Goal: Task Accomplishment & Management: Manage account settings

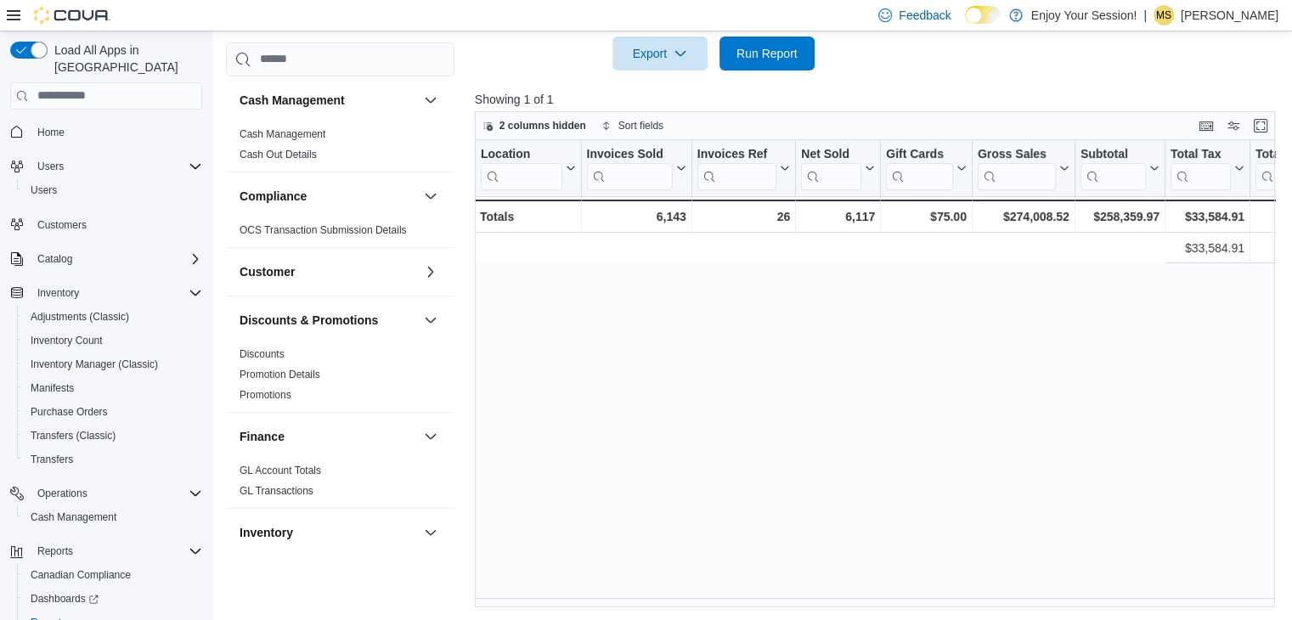
scroll to position [0, 799]
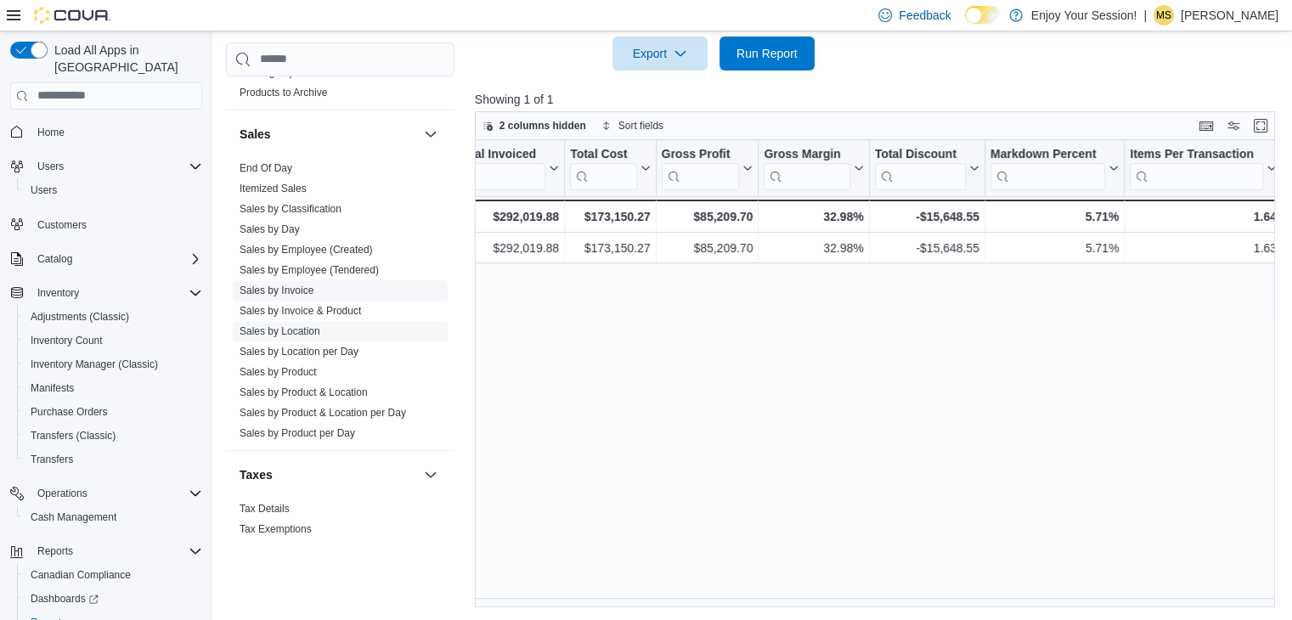
click at [296, 292] on link "Sales by Invoice" at bounding box center [277, 291] width 74 height 12
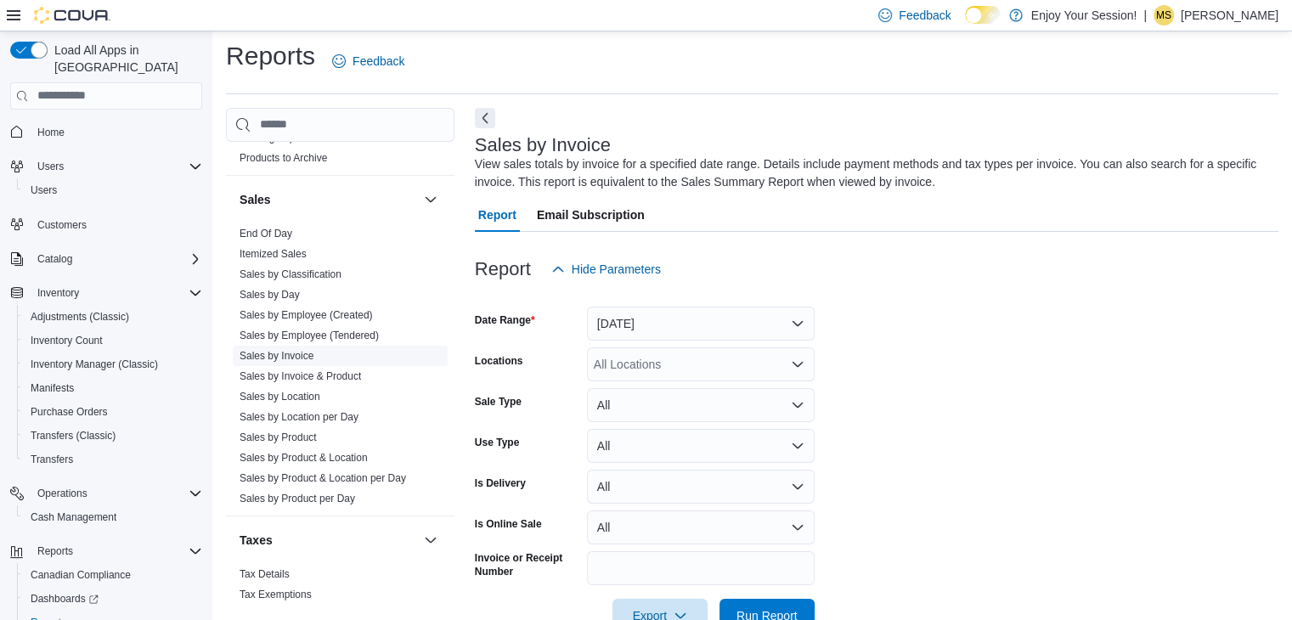
scroll to position [52, 0]
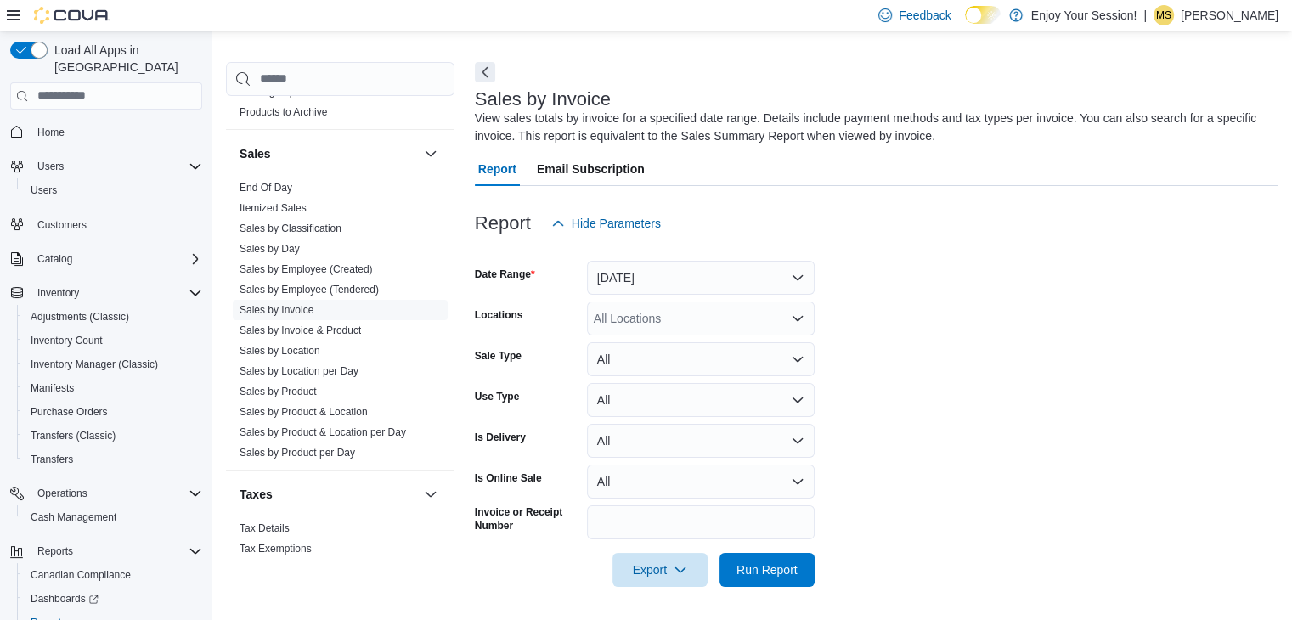
click at [753, 293] on div "Yesterday" at bounding box center [701, 278] width 228 height 34
click at [724, 274] on button "Yesterday" at bounding box center [701, 278] width 228 height 34
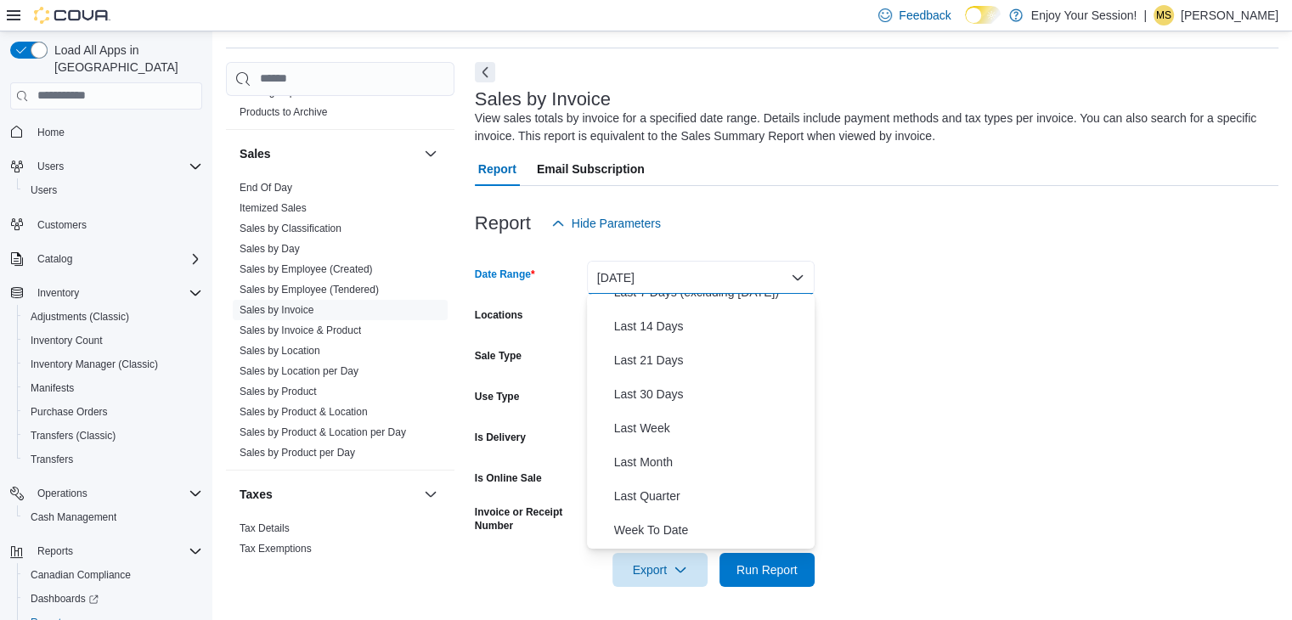
scroll to position [176, 0]
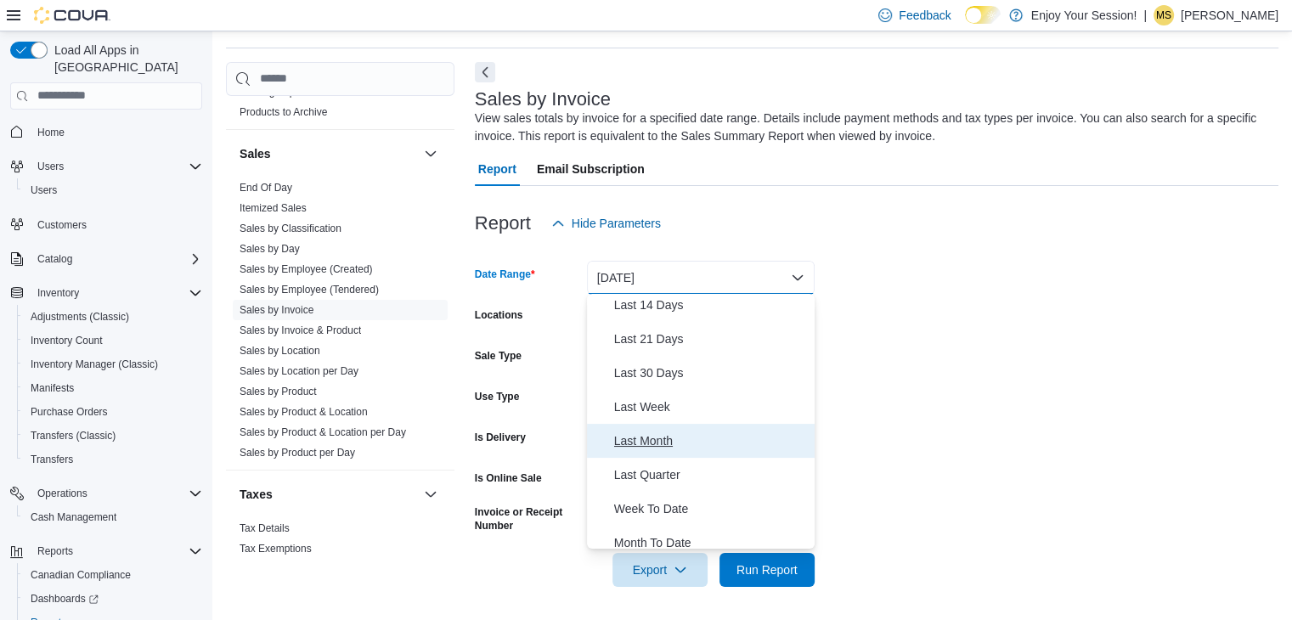
click at [643, 441] on span "Last Month" at bounding box center [711, 441] width 194 height 20
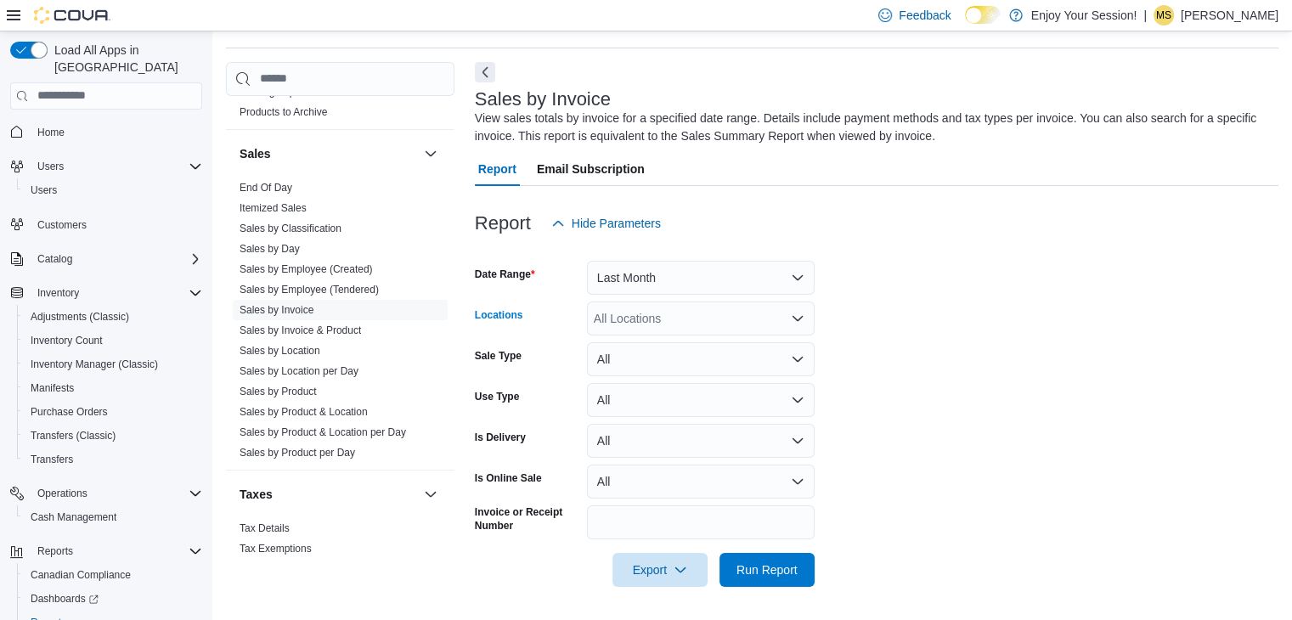
click at [589, 318] on div "All Locations" at bounding box center [701, 319] width 228 height 34
type input "***"
click at [653, 352] on span "Thunder Bay" at bounding box center [658, 346] width 68 height 17
click at [928, 341] on form "Date Range Last Month Locations Thunder Bay Sale Type All Use Type All Is Deliv…" at bounding box center [877, 413] width 804 height 347
click at [795, 565] on span "Run Report" at bounding box center [766, 569] width 61 height 17
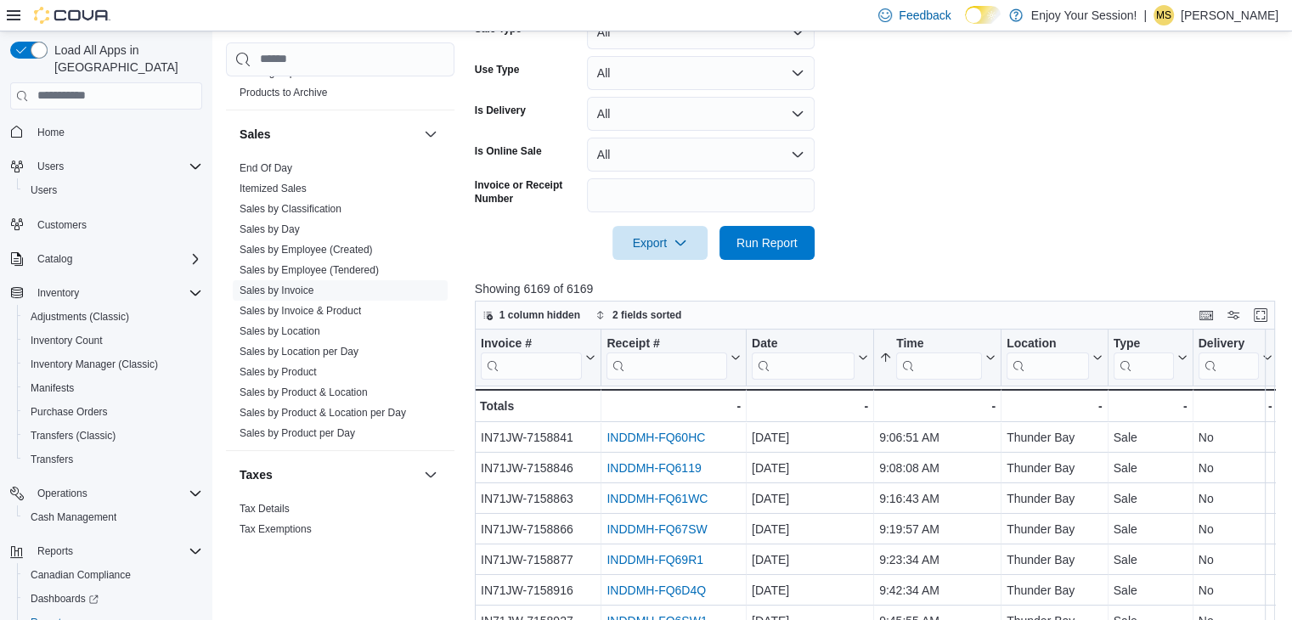
scroll to position [376, 0]
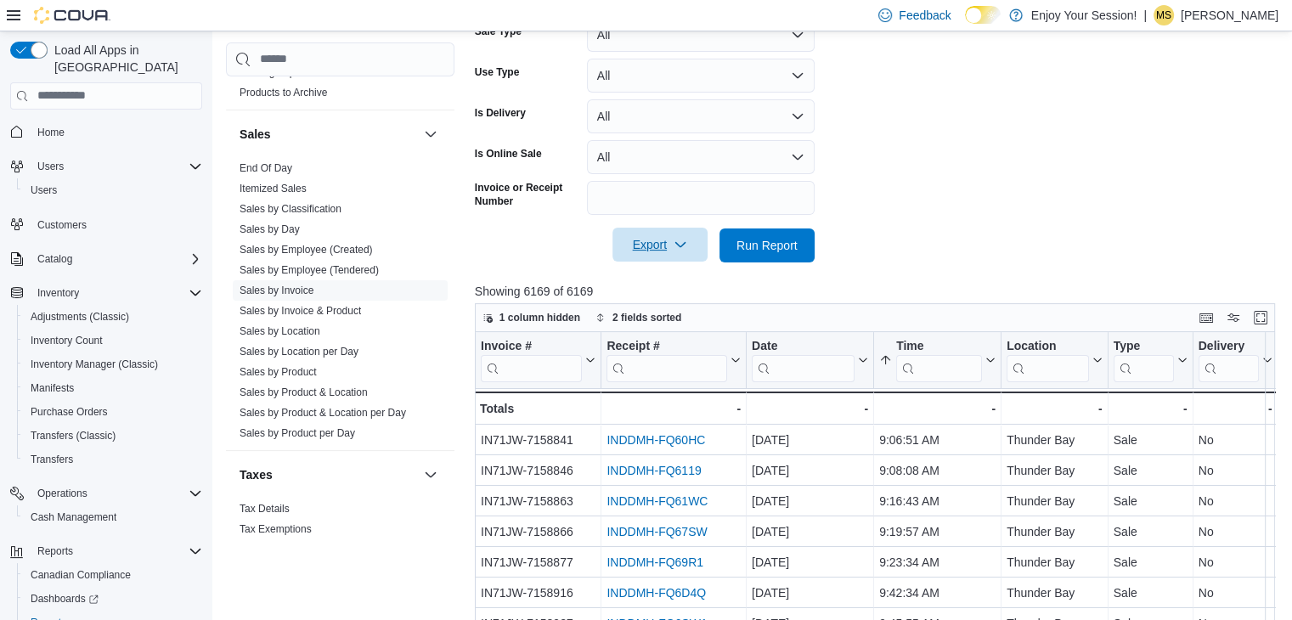
click at [664, 249] on span "Export" at bounding box center [660, 245] width 75 height 34
click at [643, 284] on span "Export to Excel" at bounding box center [662, 279] width 76 height 14
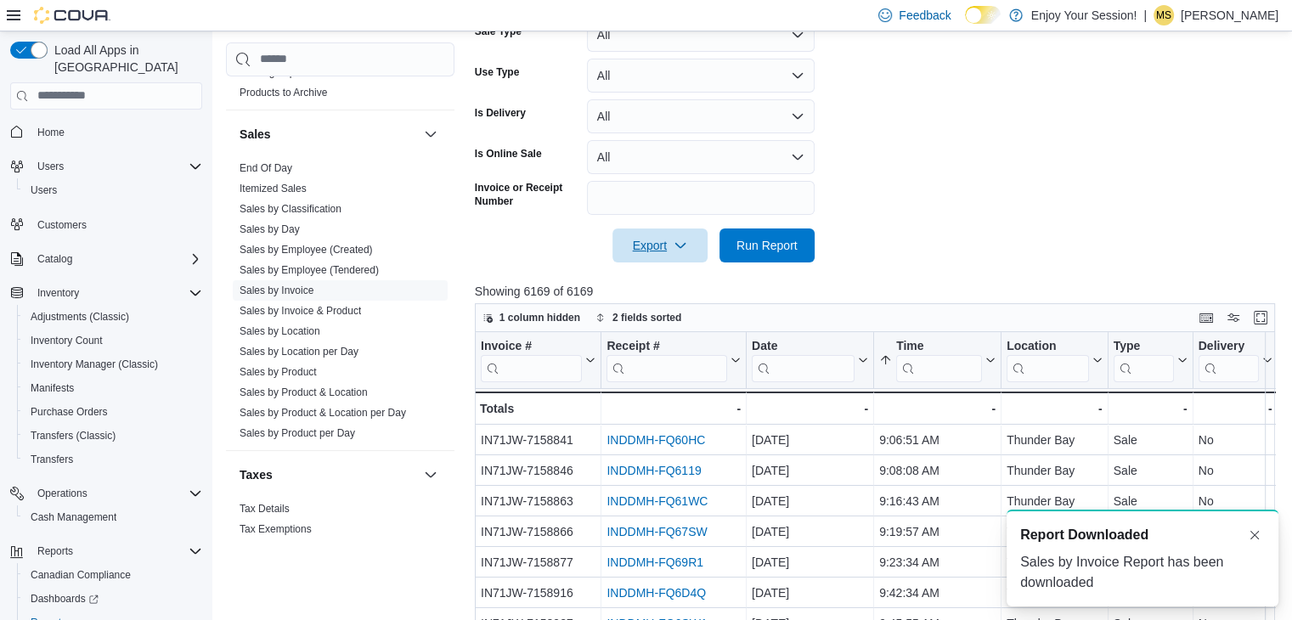
scroll to position [0, 0]
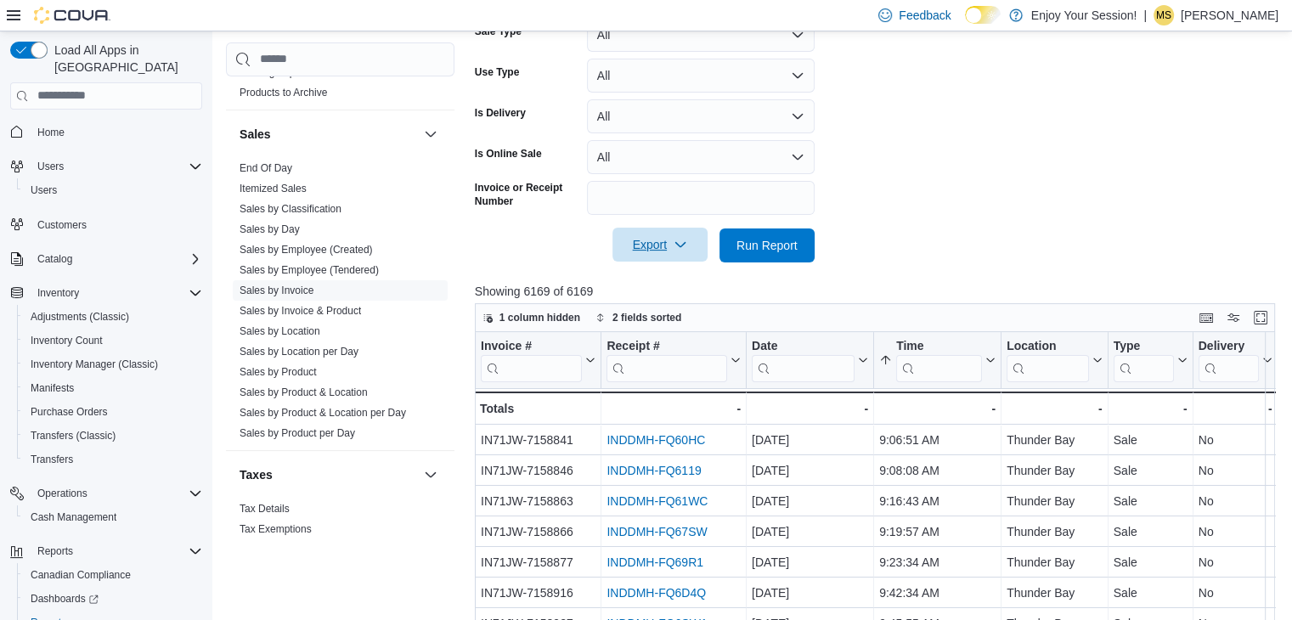
click at [663, 242] on span "Export" at bounding box center [660, 245] width 75 height 34
click at [981, 201] on form "Date Range Last Month Locations Thunder Bay Sale Type All Use Type All Is Deliv…" at bounding box center [879, 89] width 809 height 347
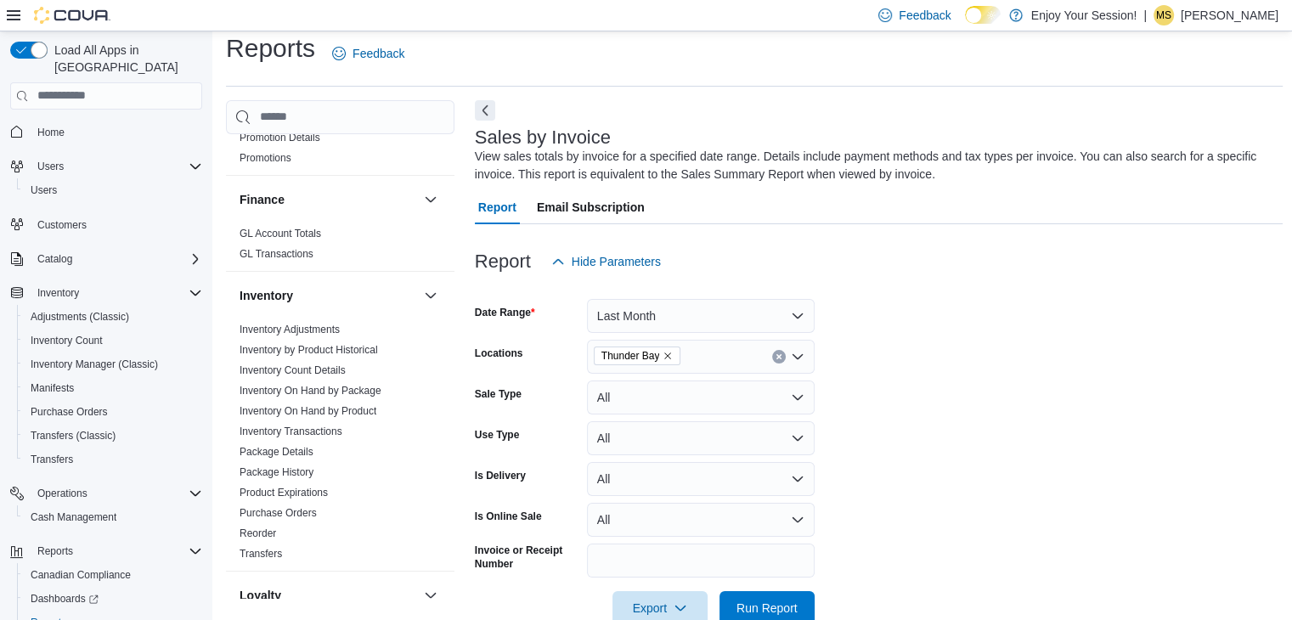
scroll to position [290, 0]
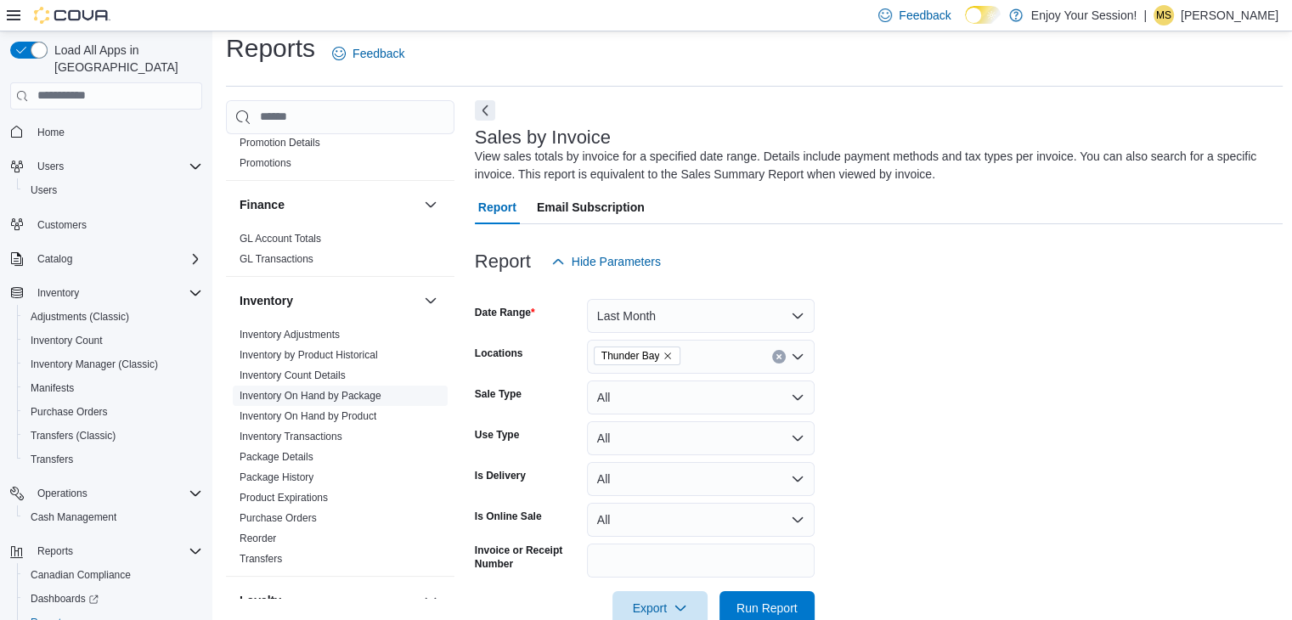
click at [337, 395] on link "Inventory On Hand by Package" at bounding box center [311, 396] width 142 height 12
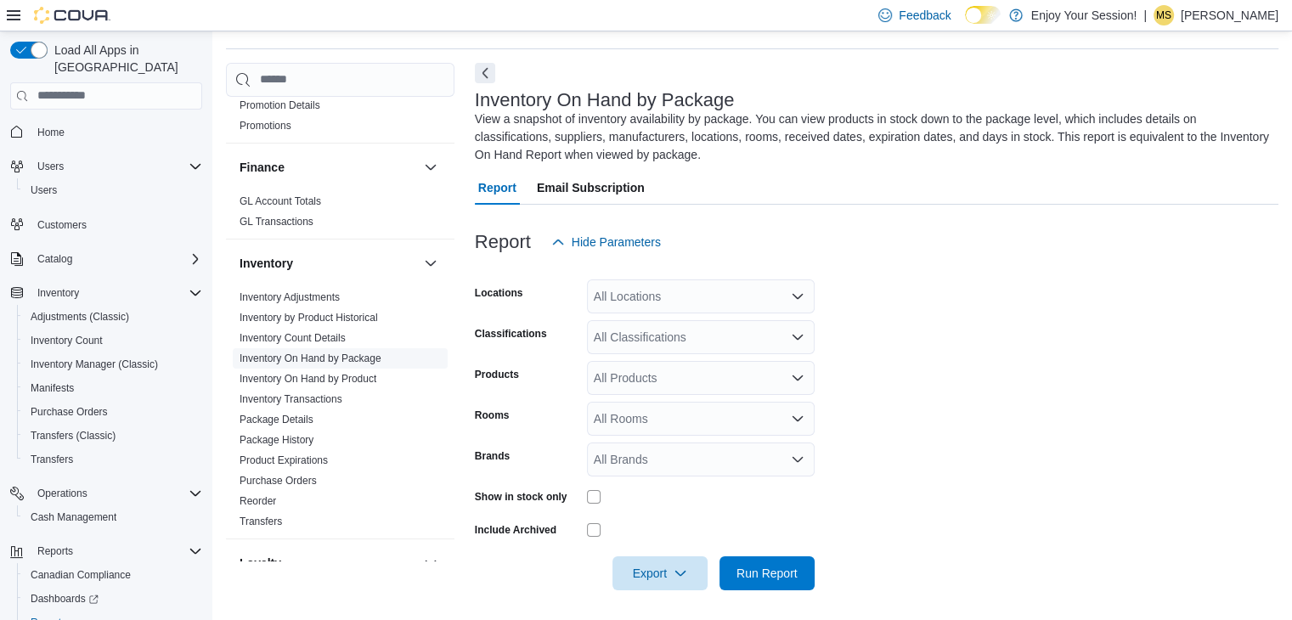
scroll to position [54, 0]
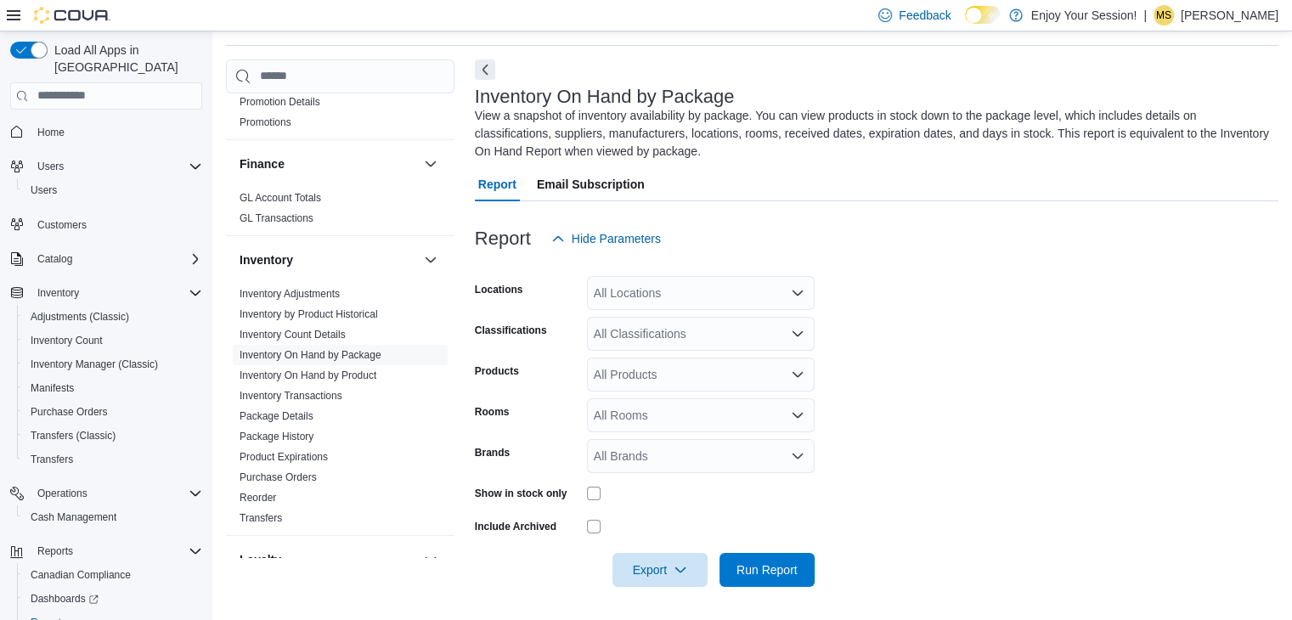
click at [683, 290] on div "All Locations" at bounding box center [701, 293] width 228 height 34
type input "***"
click at [633, 324] on span "Thunder Bay" at bounding box center [658, 321] width 68 height 17
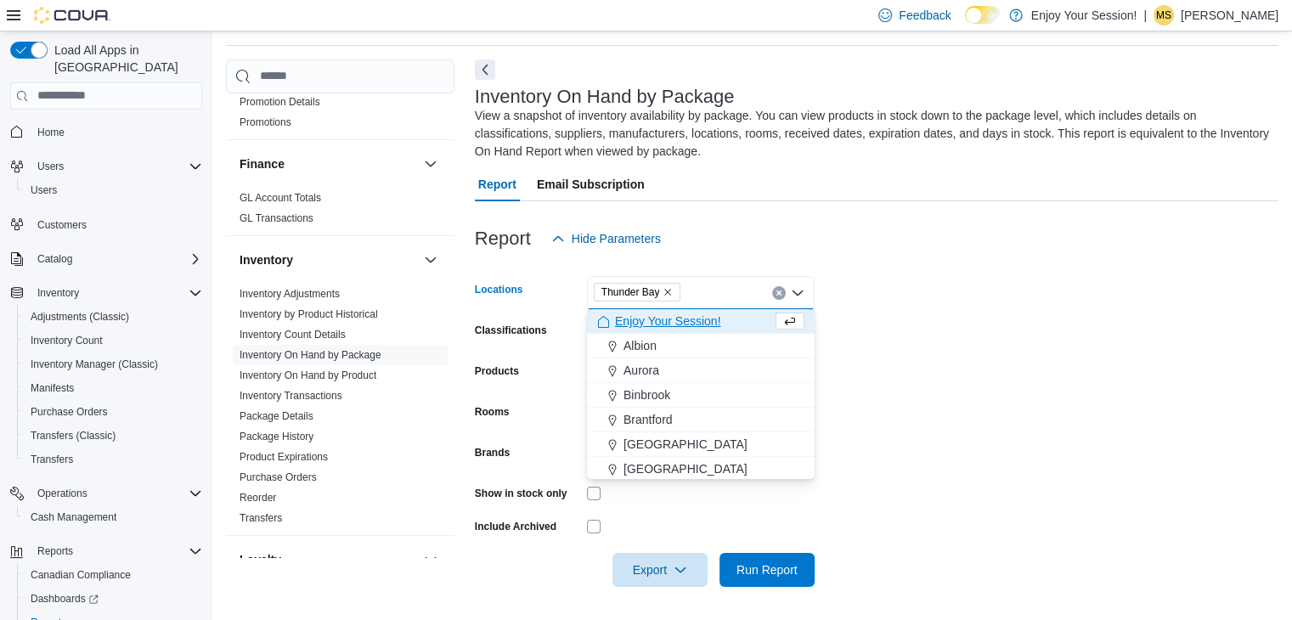
click at [1042, 409] on form "Locations Thunder Bay Combo box. Selected. Thunder Bay. Press Backspace to dele…" at bounding box center [877, 421] width 804 height 331
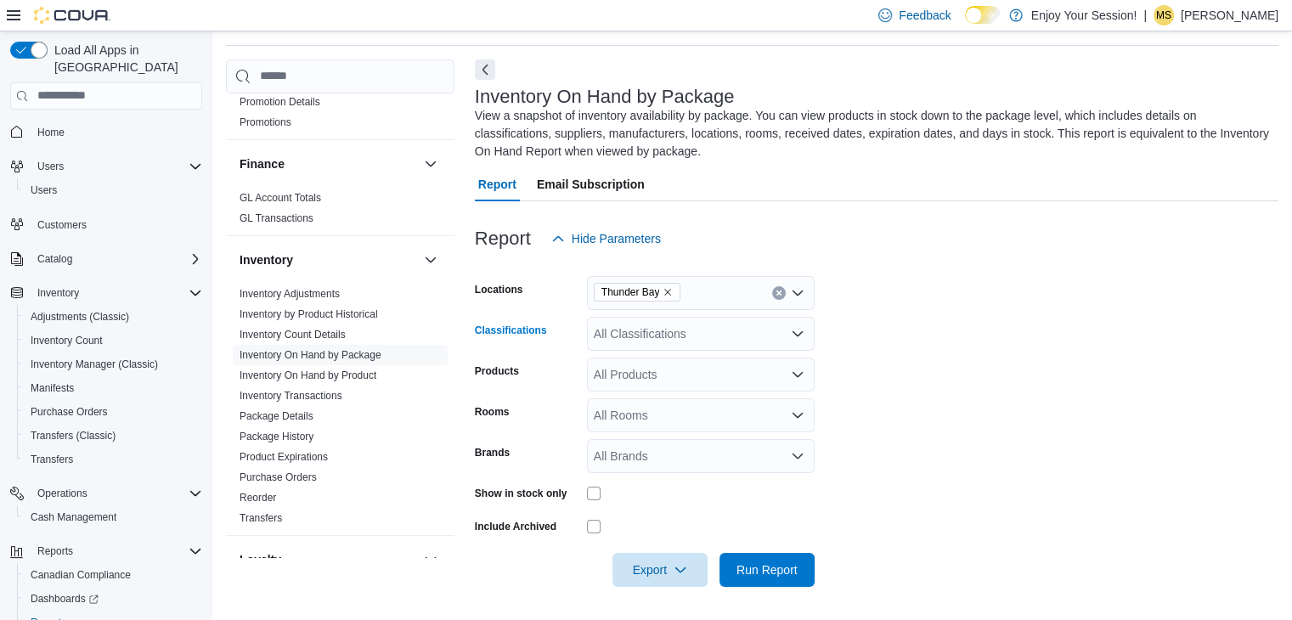
click at [663, 334] on div "All Classifications" at bounding box center [701, 334] width 228 height 34
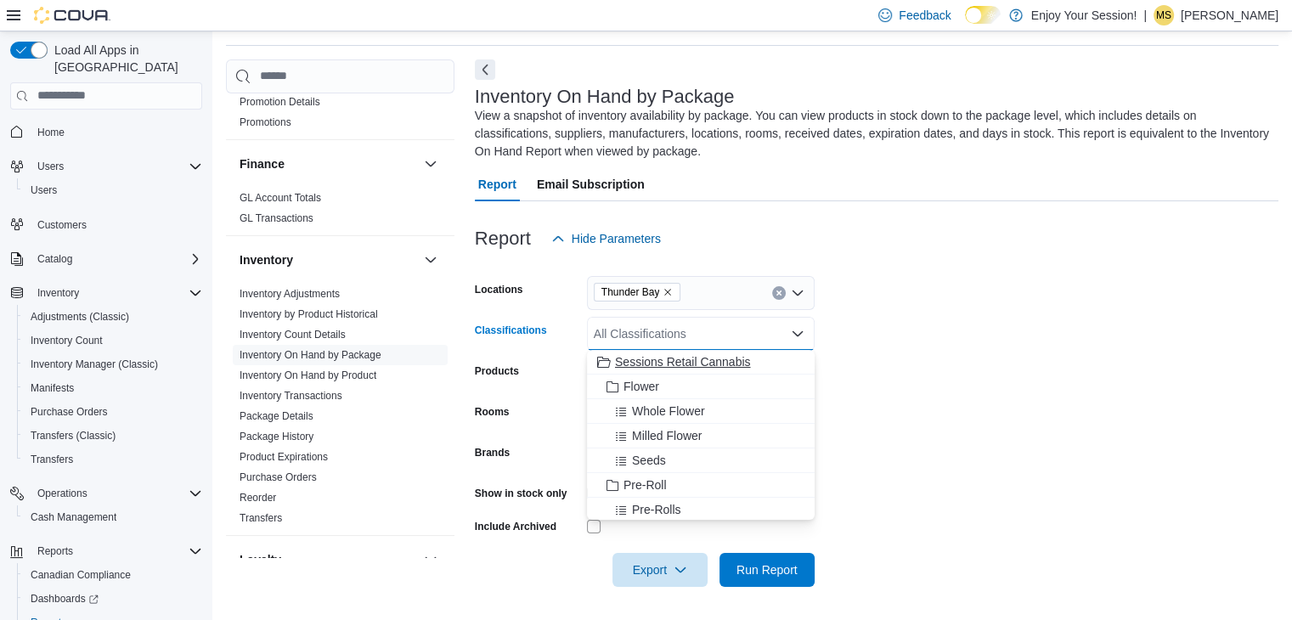
click at [625, 362] on span "Sessions Retail Cannabis" at bounding box center [683, 361] width 136 height 17
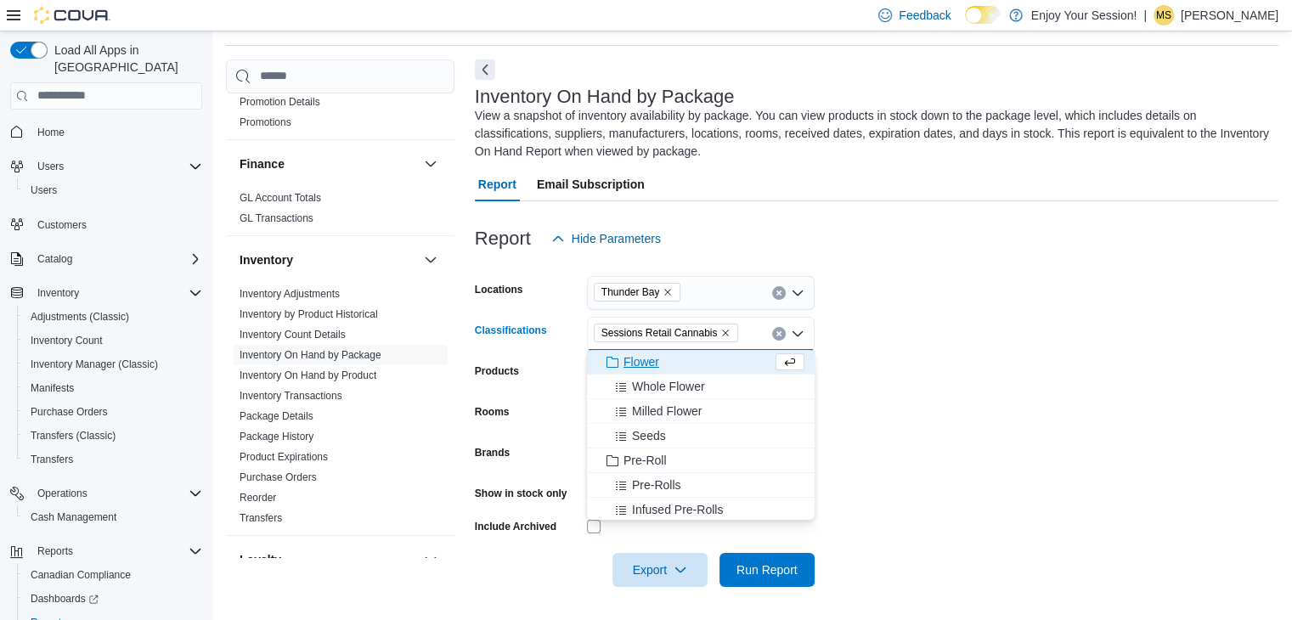
click at [625, 362] on span "Flower" at bounding box center [642, 361] width 36 height 17
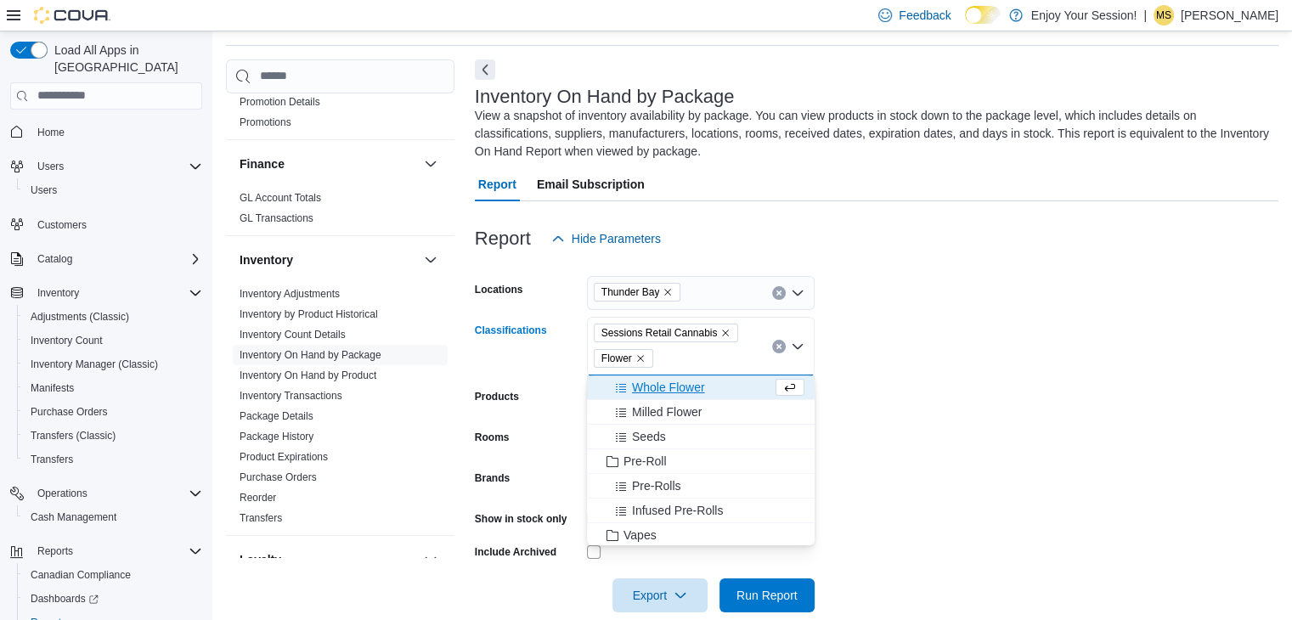
click at [646, 386] on span "Whole Flower" at bounding box center [668, 387] width 73 height 17
click at [647, 387] on span "Milled Flower" at bounding box center [667, 387] width 70 height 17
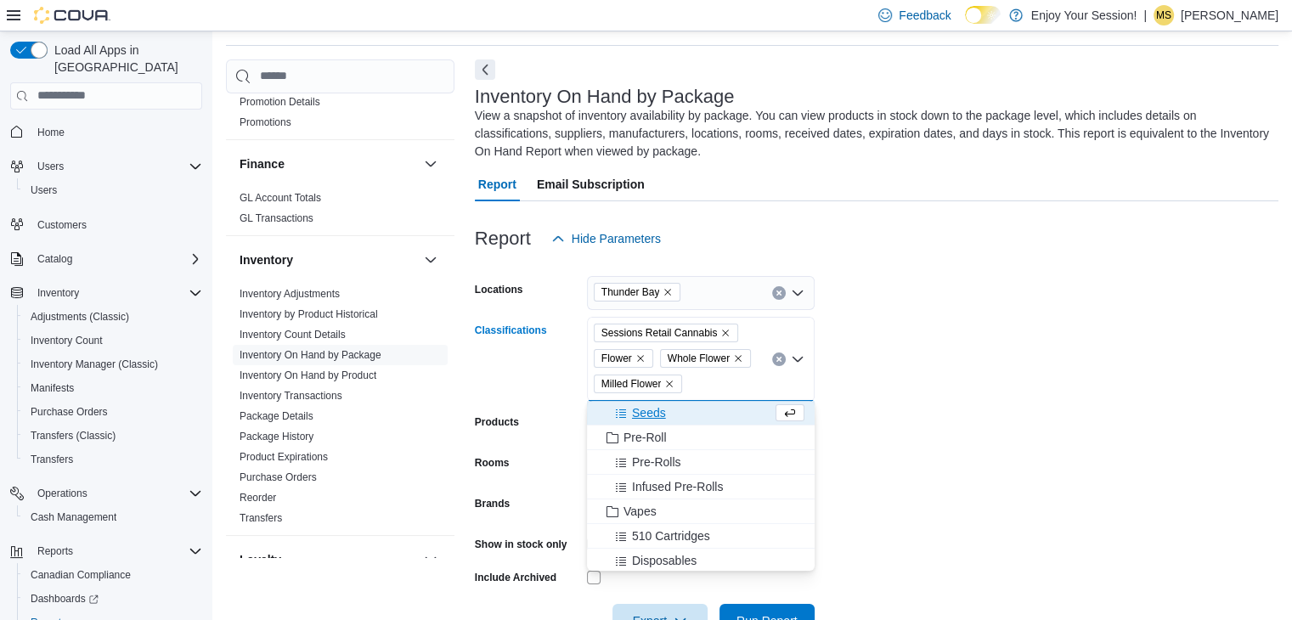
click at [653, 412] on span "Seeds" at bounding box center [649, 412] width 34 height 17
click at [655, 417] on span "Pre-Roll" at bounding box center [645, 412] width 43 height 17
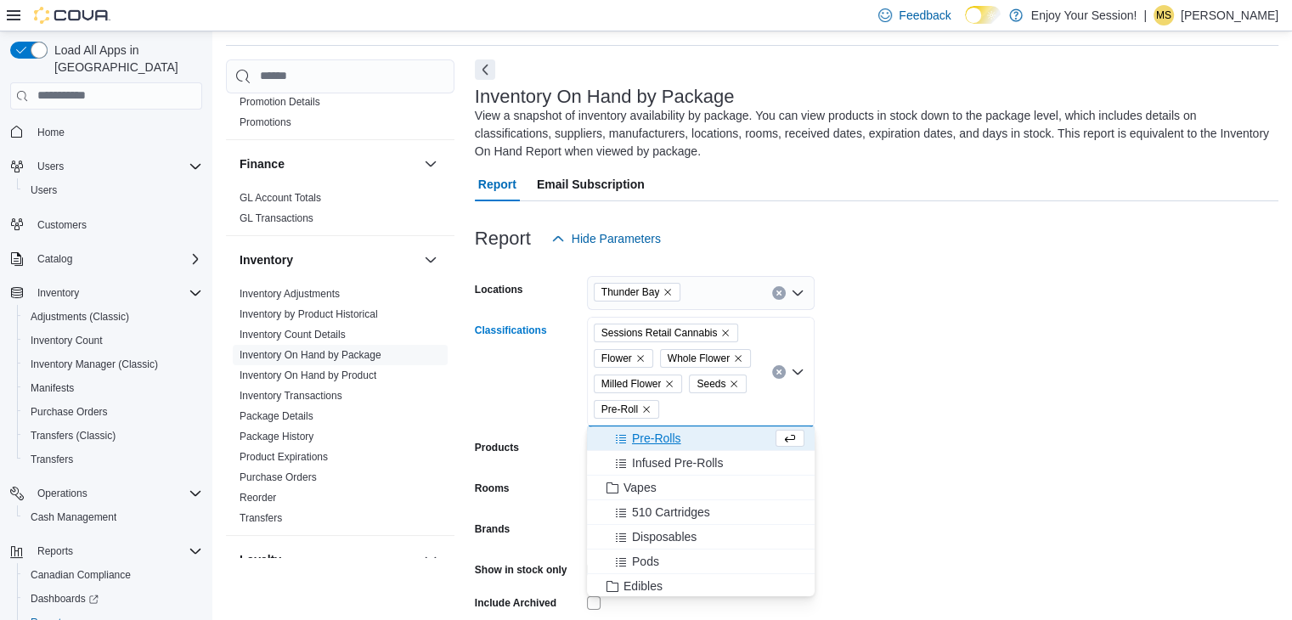
click at [663, 437] on span "Pre-Rolls" at bounding box center [656, 438] width 49 height 17
click at [660, 439] on span "Infused Pre-Rolls" at bounding box center [677, 438] width 91 height 17
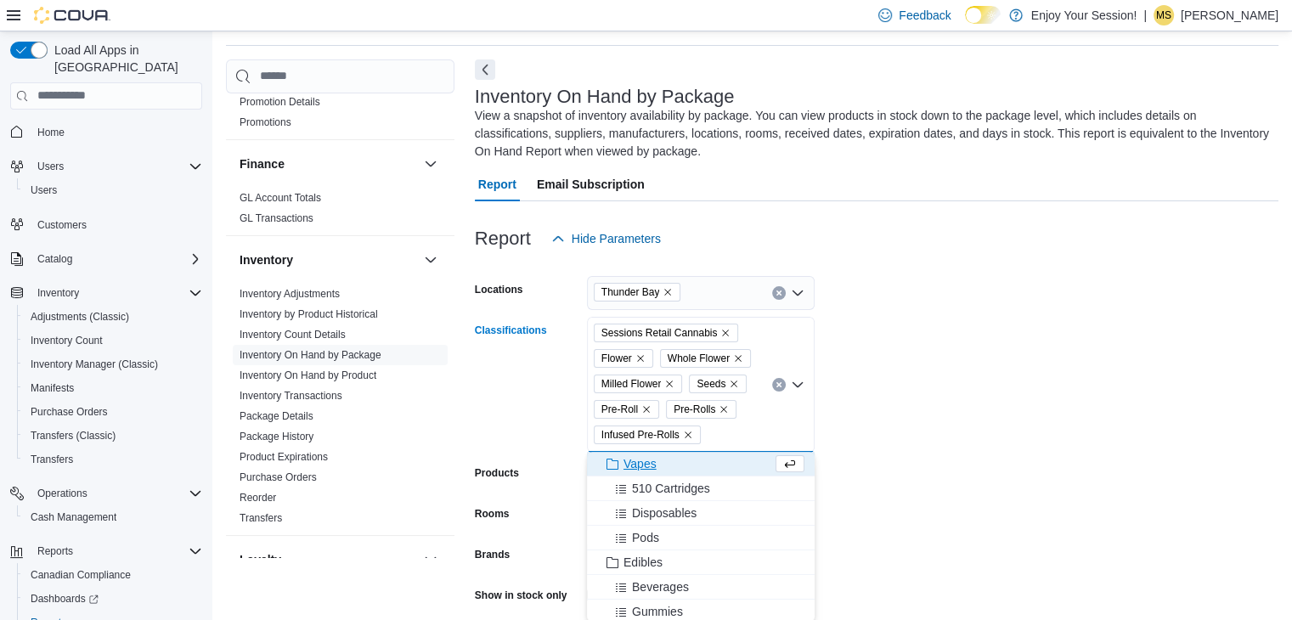
click at [652, 467] on span "Vapes" at bounding box center [640, 463] width 33 height 17
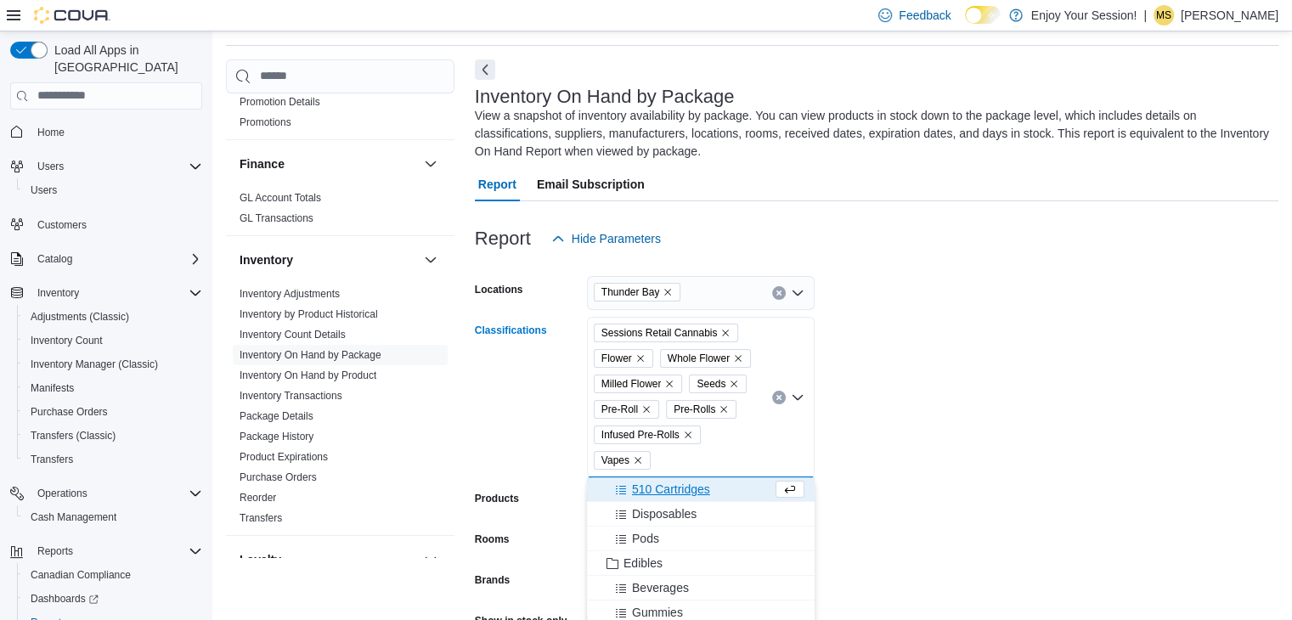
click at [655, 500] on button "510 Cartridges" at bounding box center [701, 489] width 228 height 25
click at [652, 510] on span "Pods" at bounding box center [645, 513] width 27 height 17
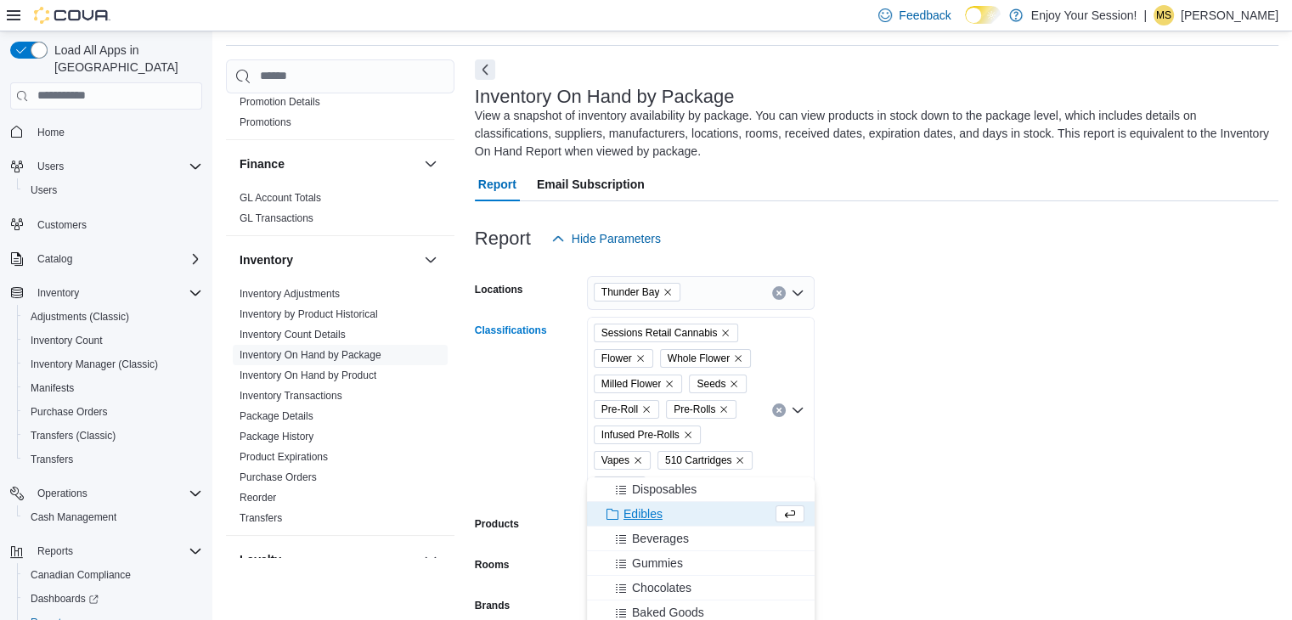
click at [652, 510] on span "Edibles" at bounding box center [643, 513] width 39 height 17
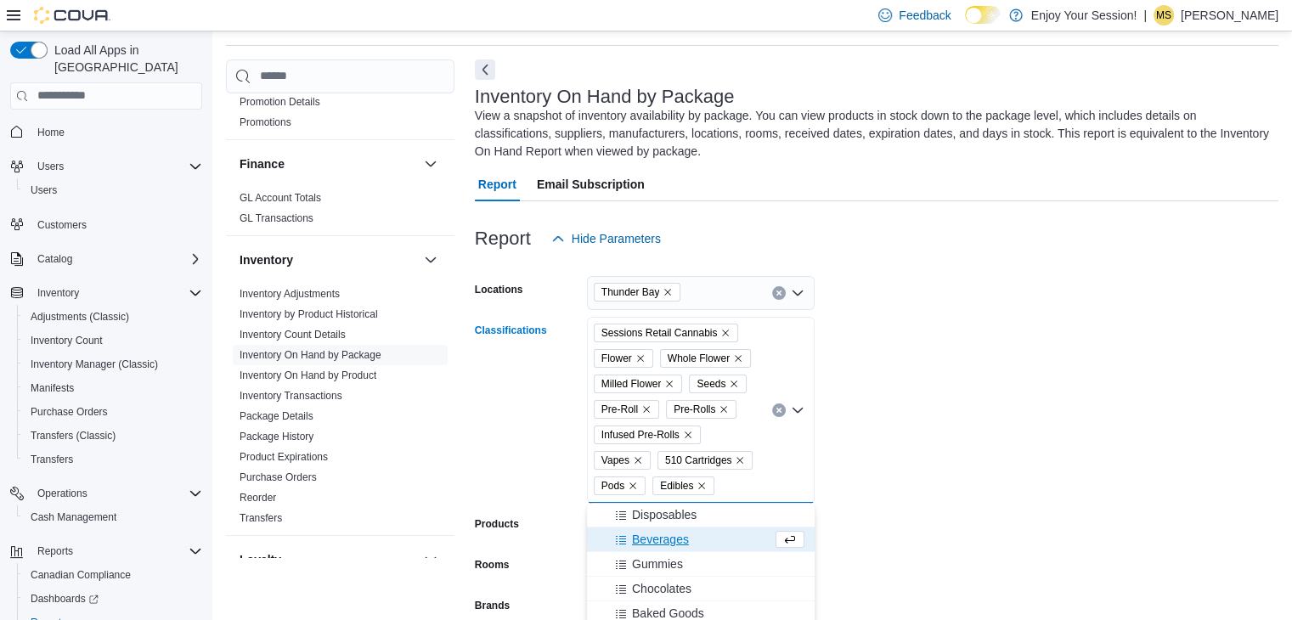
click at [652, 510] on span "Disposables" at bounding box center [664, 514] width 65 height 17
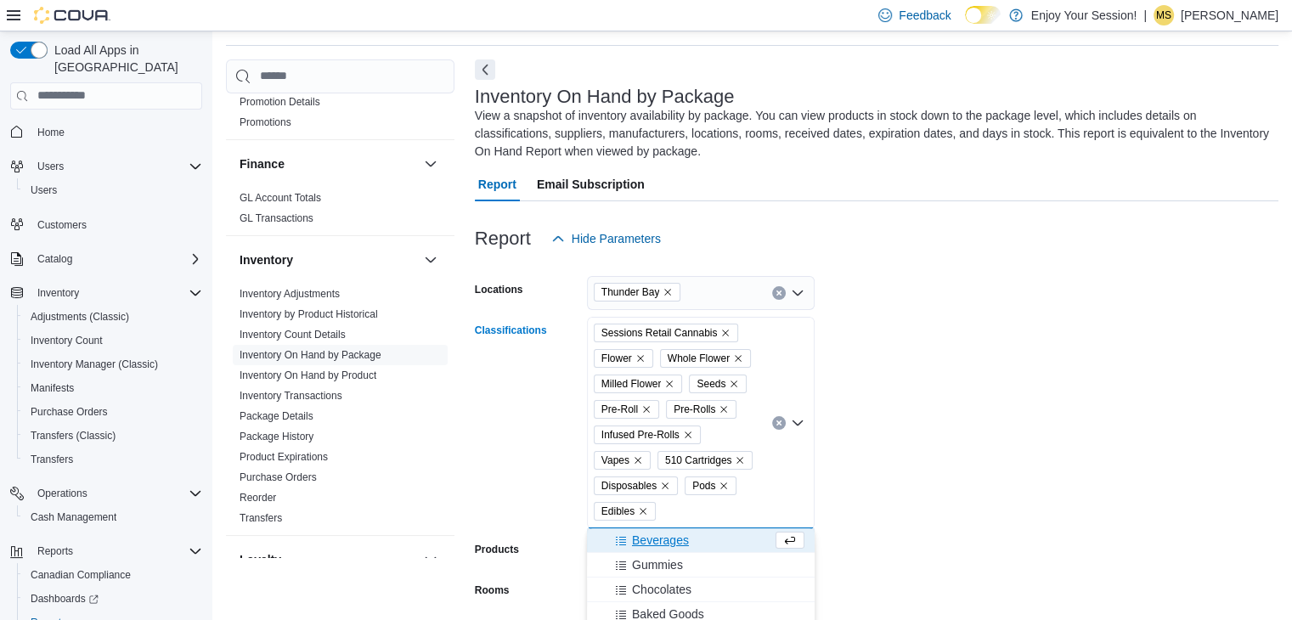
click at [722, 334] on icon "Remove Sessions Retail Cannabis from selection in this group" at bounding box center [725, 333] width 10 height 10
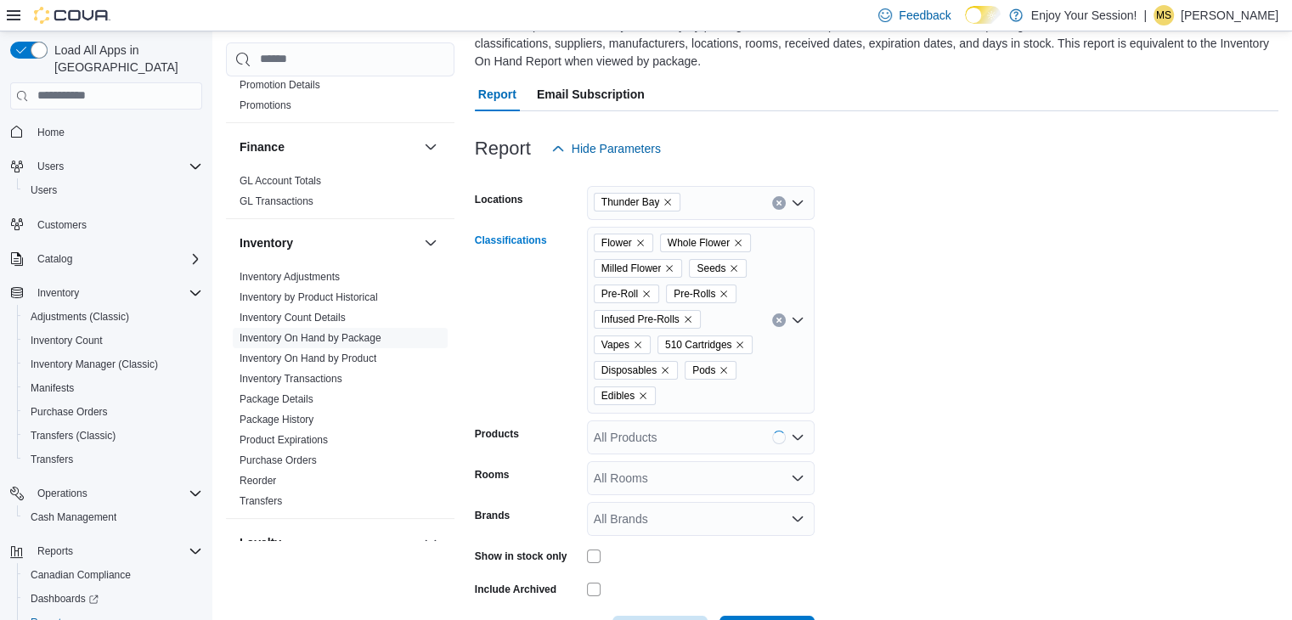
scroll to position [207, 0]
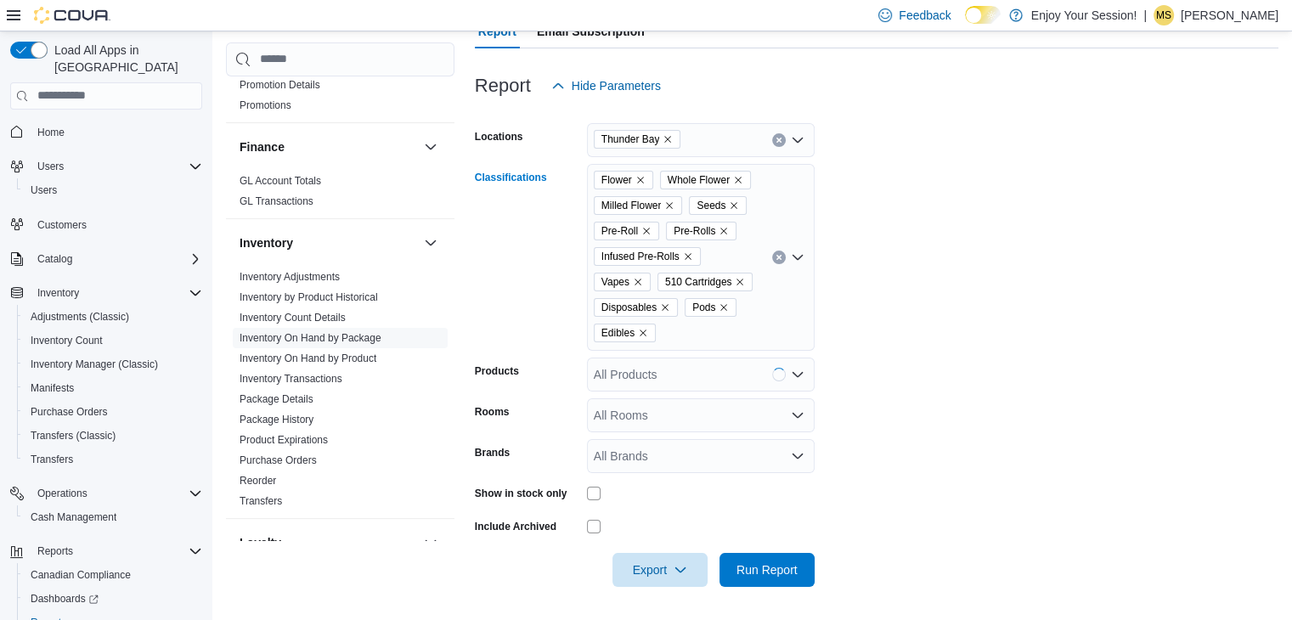
click at [707, 333] on div "Flower Whole Flower Milled Flower Seeds Pre-Roll Pre-Rolls Infused Pre-Rolls Va…" at bounding box center [701, 257] width 228 height 187
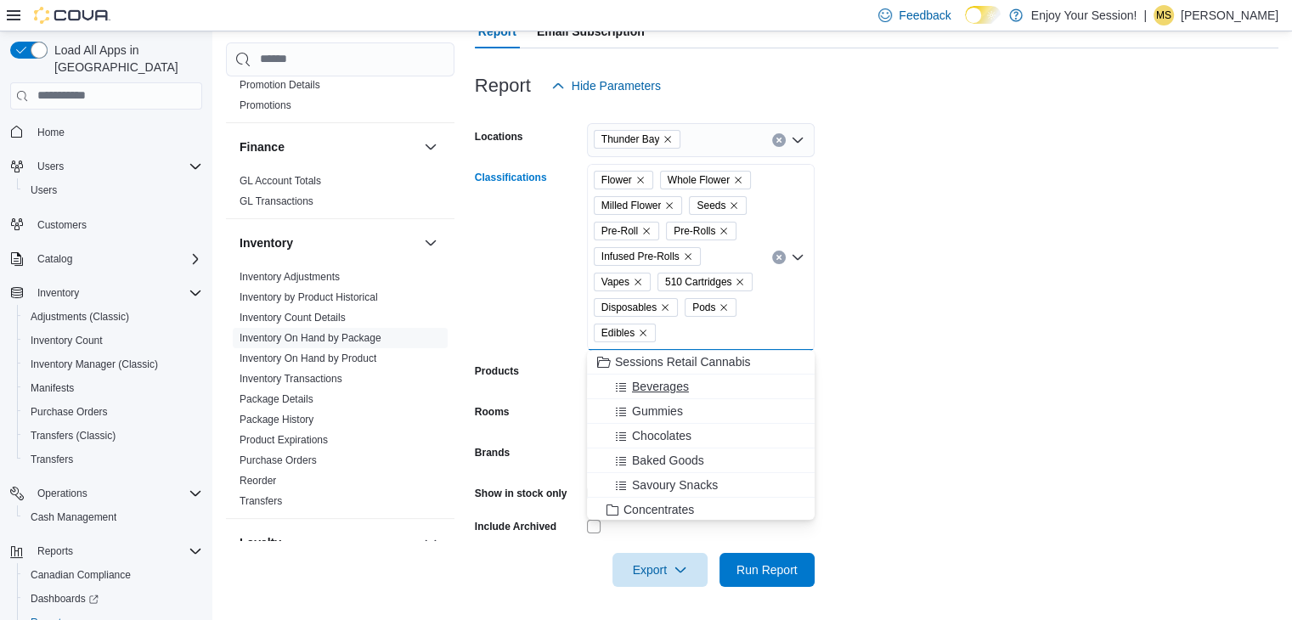
click at [674, 390] on span "Beverages" at bounding box center [660, 386] width 57 height 17
click at [656, 388] on span "Gummies" at bounding box center [657, 386] width 51 height 17
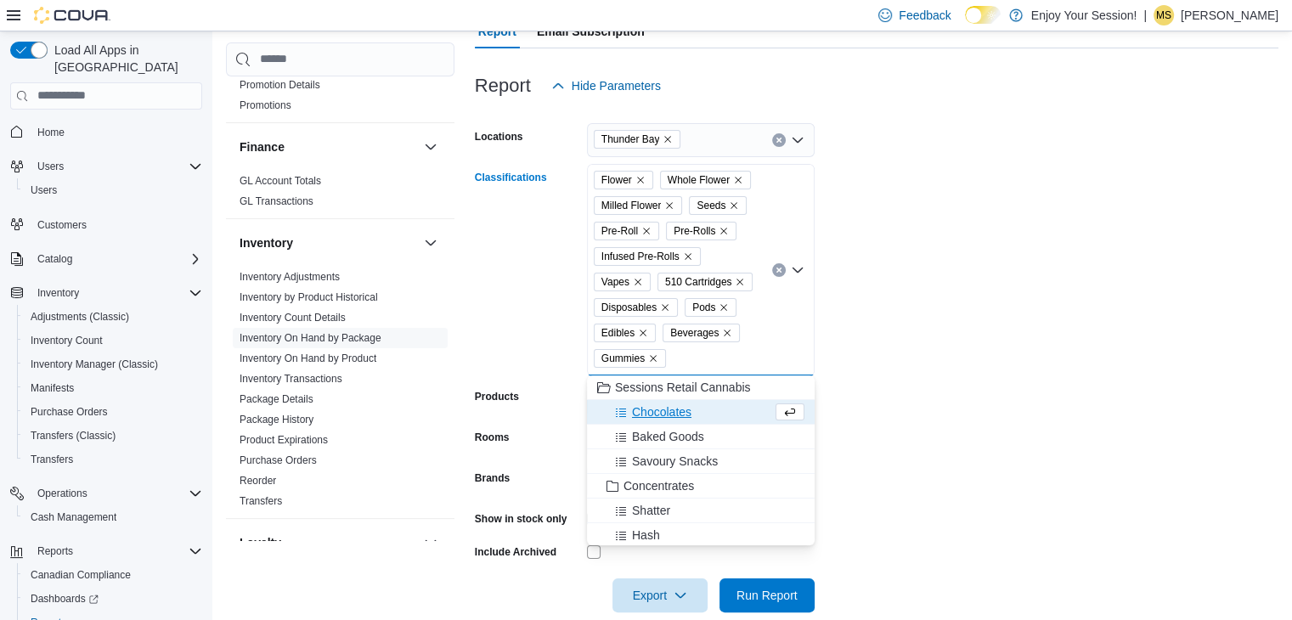
click at [650, 415] on span "Chocolates" at bounding box center [661, 412] width 59 height 17
click at [646, 415] on span "Baked Goods" at bounding box center [668, 412] width 72 height 17
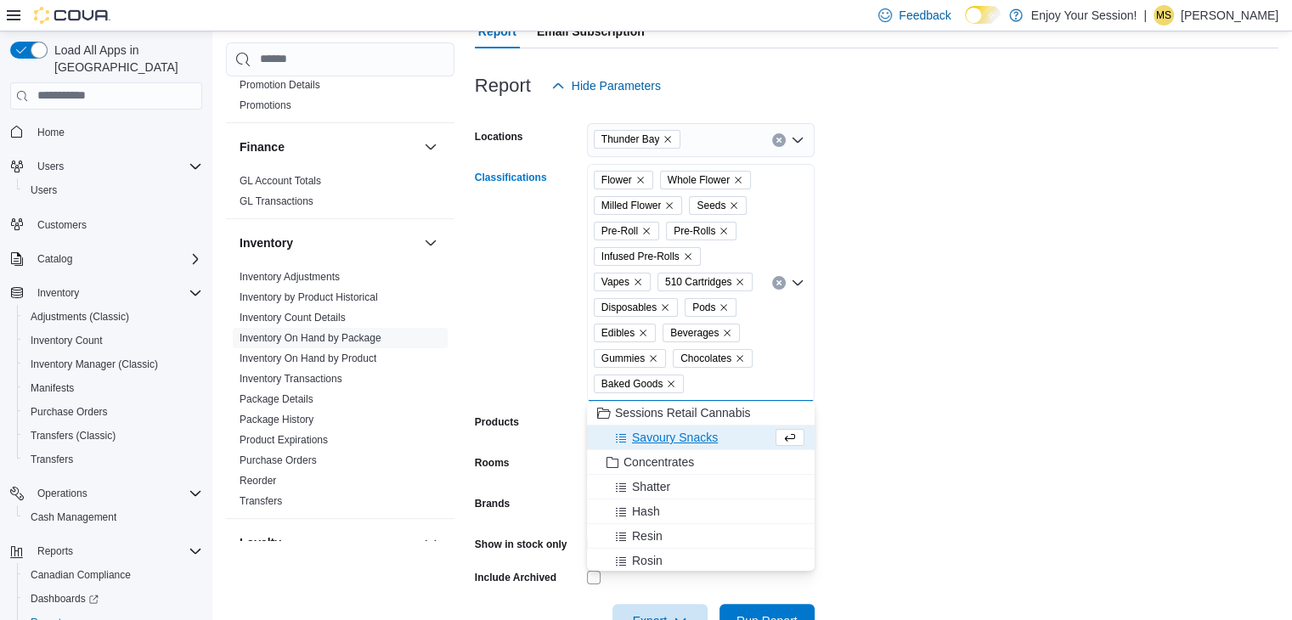
click at [657, 432] on span "Savoury Snacks" at bounding box center [675, 437] width 86 height 17
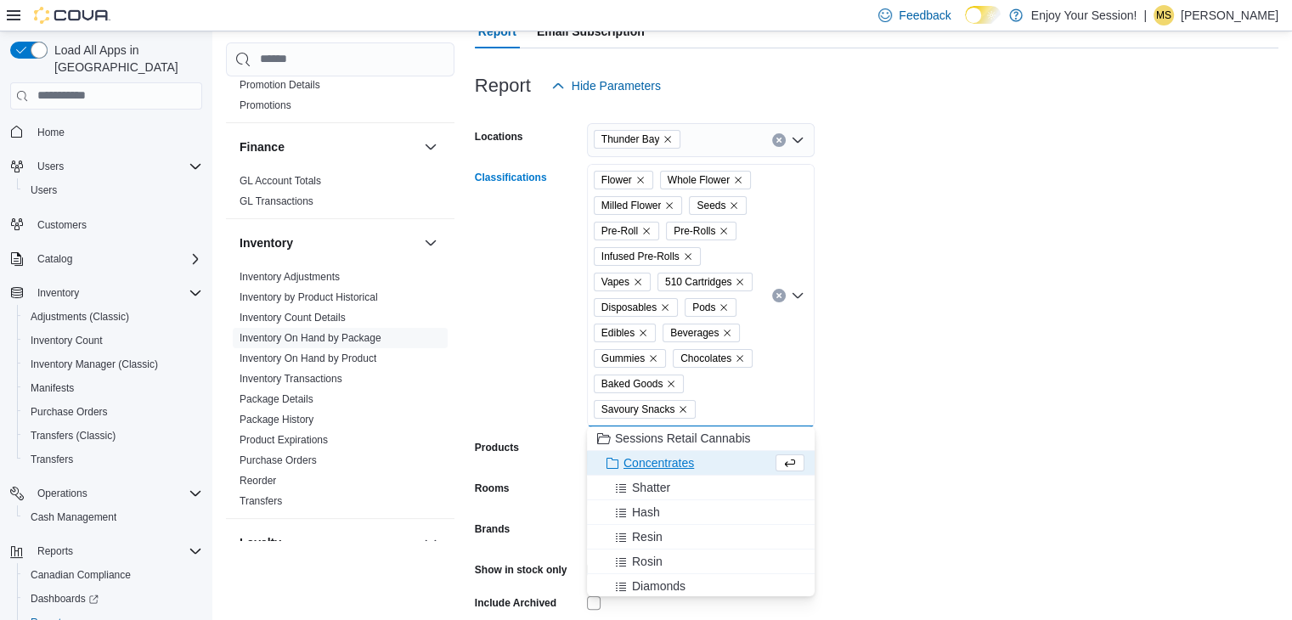
click at [651, 466] on span "Concentrates" at bounding box center [659, 462] width 71 height 17
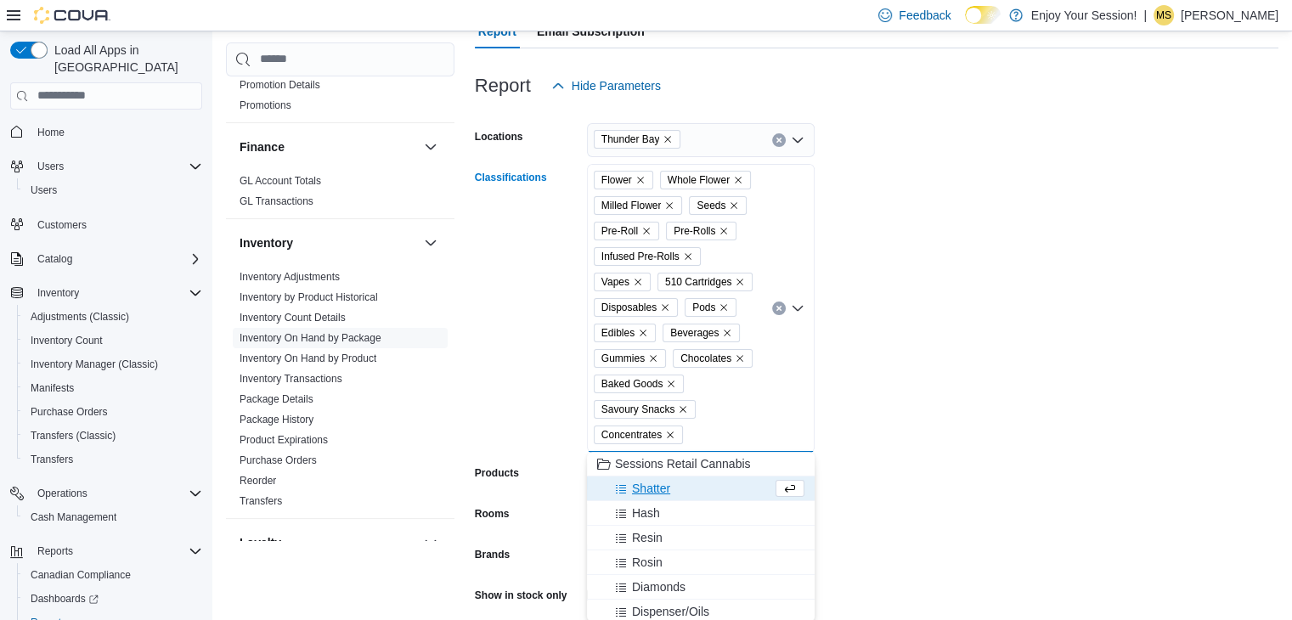
click at [644, 495] on span "Shatter" at bounding box center [651, 488] width 38 height 17
click at [639, 488] on span "Hash" at bounding box center [646, 488] width 28 height 17
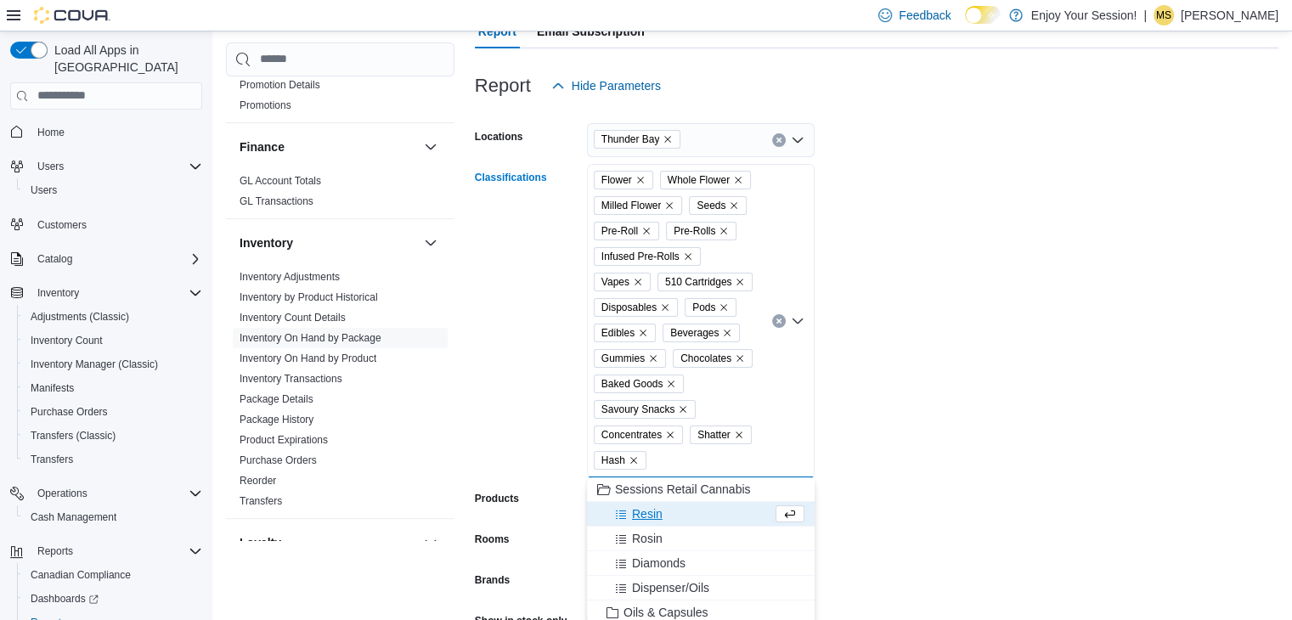
click at [657, 509] on span "Resin" at bounding box center [647, 513] width 31 height 17
click at [657, 535] on span "Diamonds" at bounding box center [659, 538] width 54 height 17
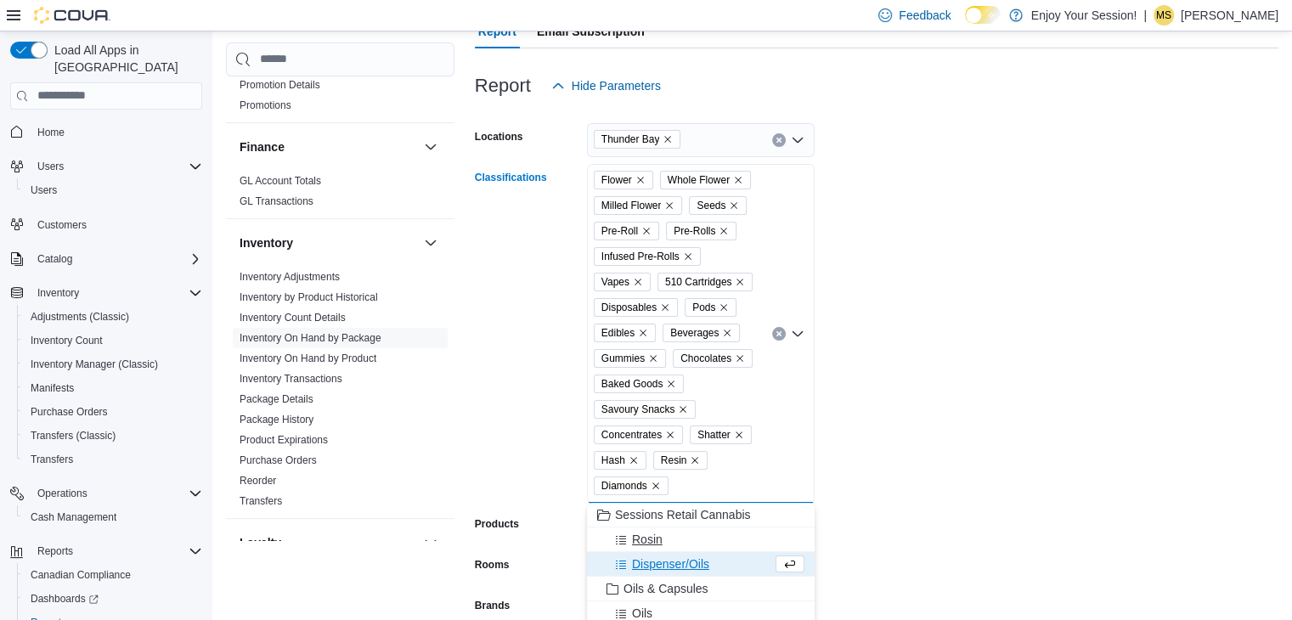
click at [650, 543] on span "Rosin" at bounding box center [647, 539] width 31 height 17
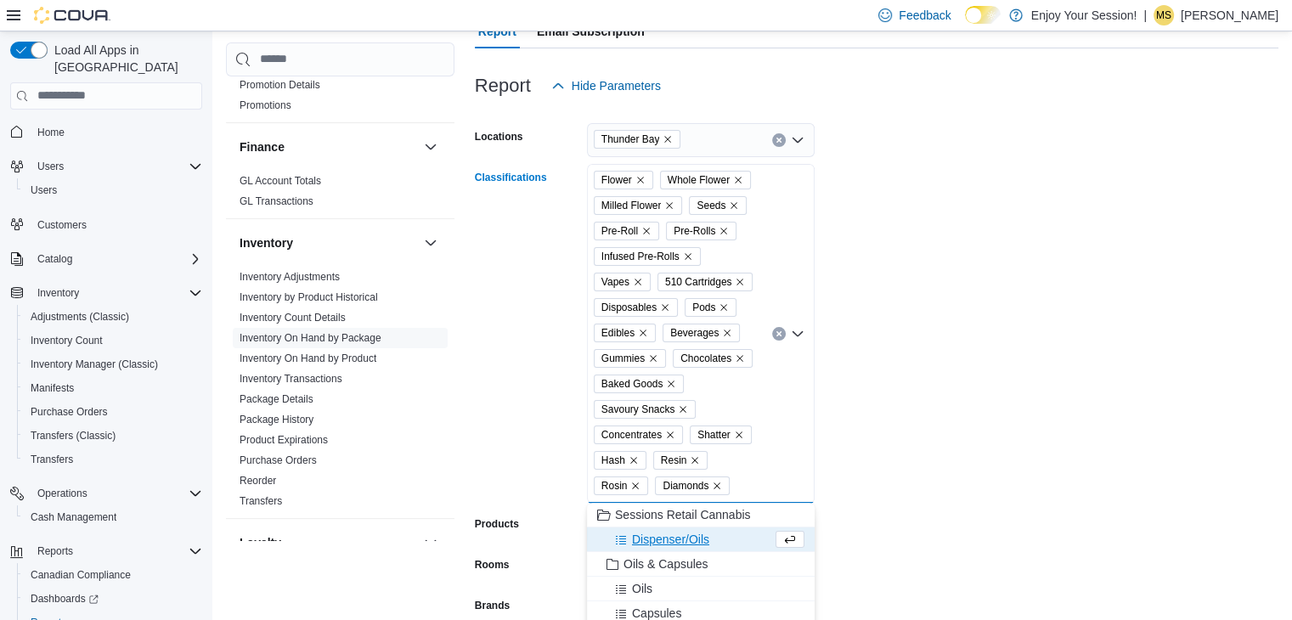
click at [652, 541] on span "Dispenser/Oils" at bounding box center [670, 539] width 77 height 17
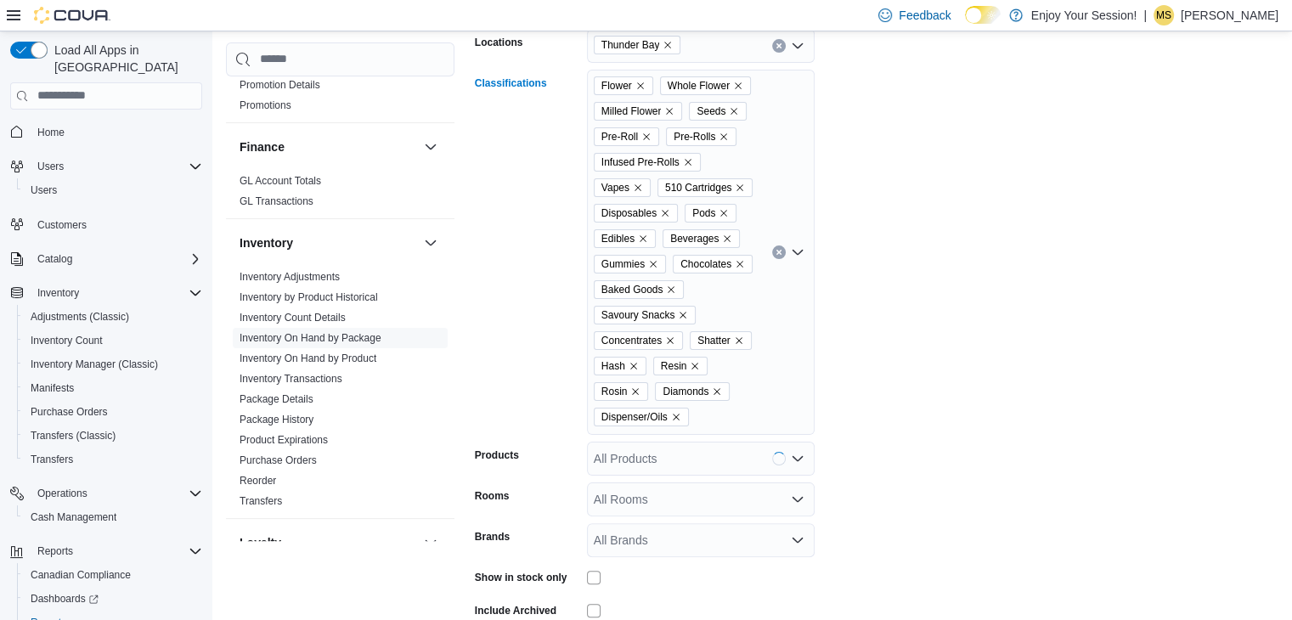
scroll to position [387, 0]
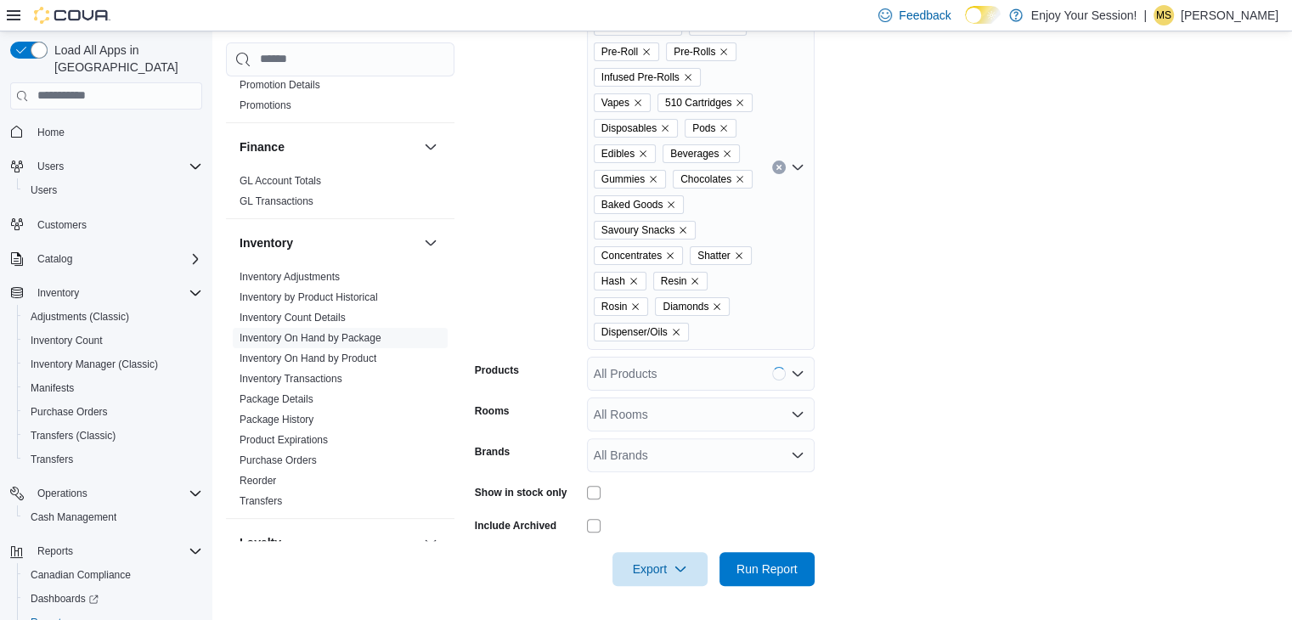
click at [772, 317] on div "Flower Whole Flower Milled Flower Seeds Pre-Roll Pre-Rolls Infused Pre-Rolls Va…" at bounding box center [701, 167] width 228 height 365
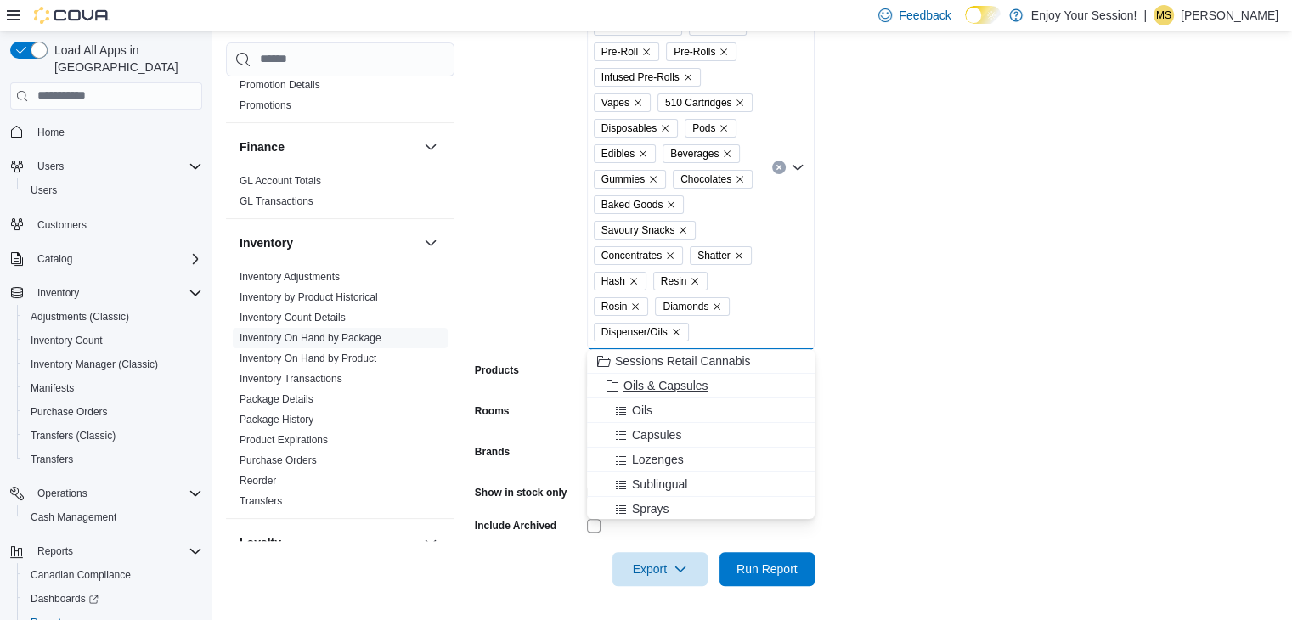
click at [663, 388] on span "Oils & Capsules" at bounding box center [666, 385] width 85 height 17
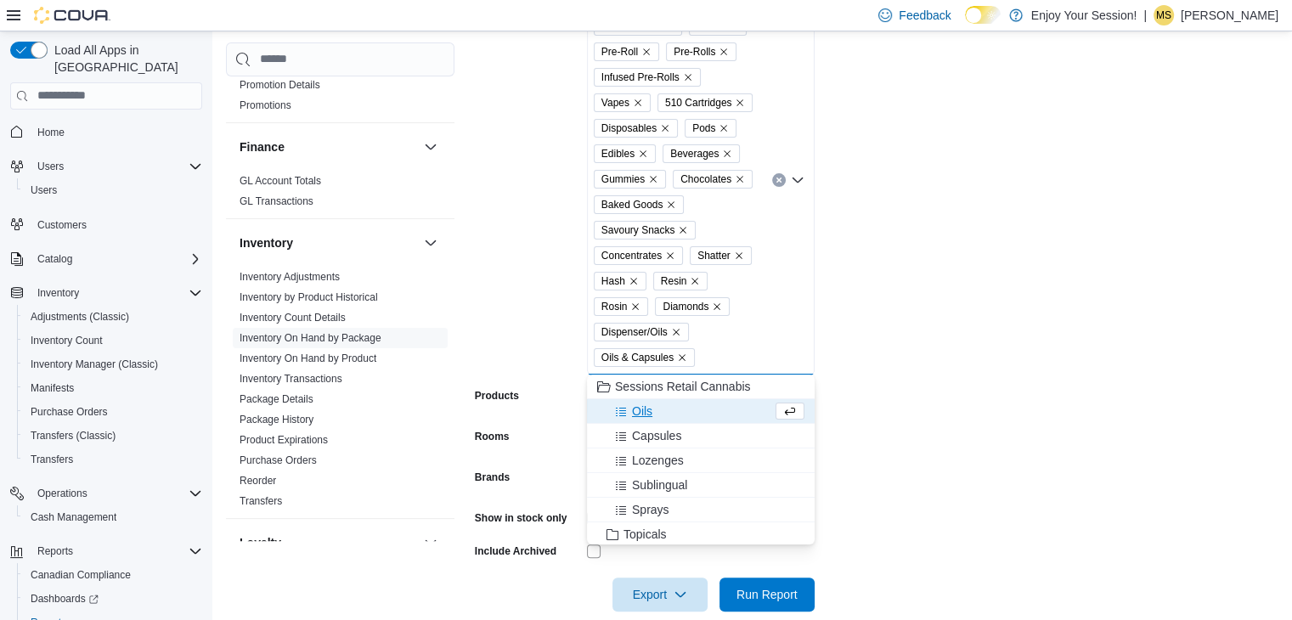
click at [638, 420] on span "Oils" at bounding box center [642, 411] width 20 height 17
click at [635, 412] on span "Capsules" at bounding box center [656, 411] width 49 height 17
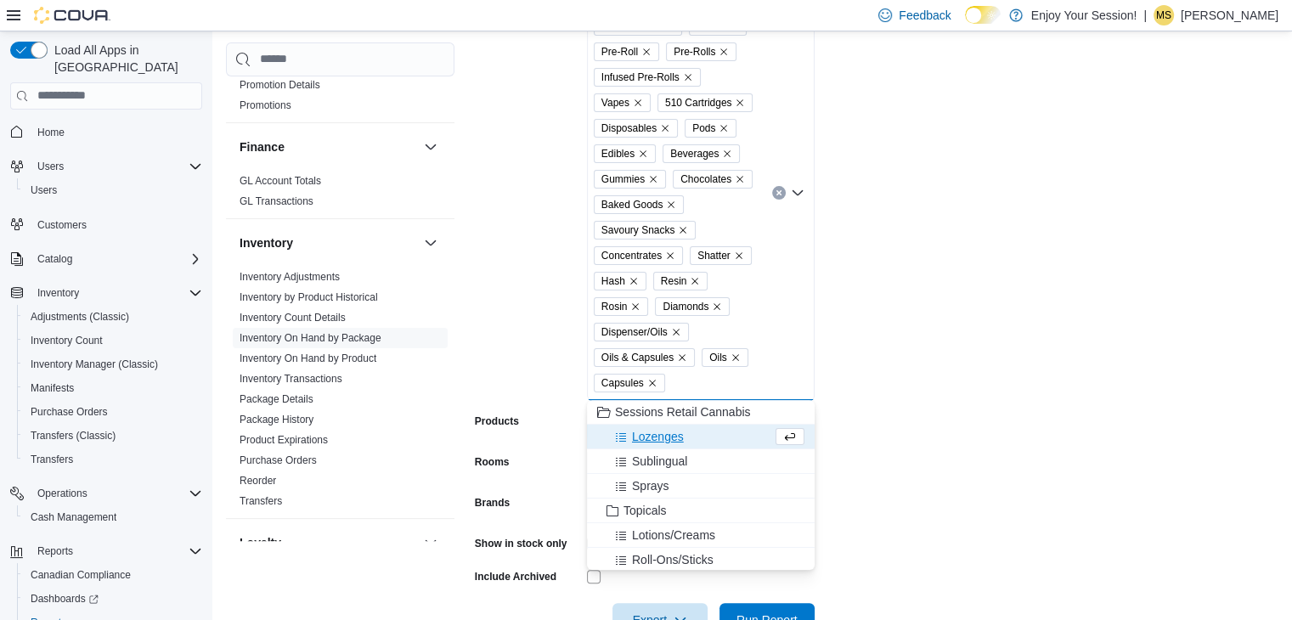
click at [653, 436] on span "Lozenges" at bounding box center [658, 436] width 52 height 17
click at [652, 443] on span "Sublingual" at bounding box center [659, 436] width 55 height 17
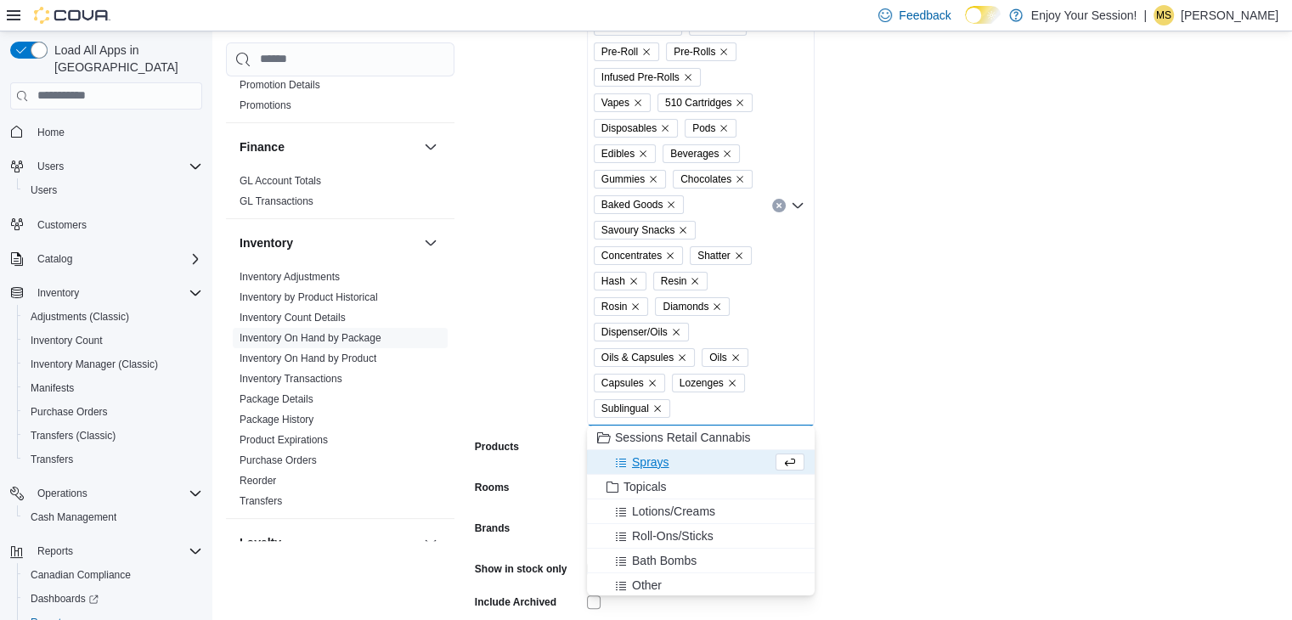
click at [649, 469] on span "Sprays" at bounding box center [650, 462] width 37 height 17
click at [649, 469] on span "Topicals" at bounding box center [645, 462] width 43 height 17
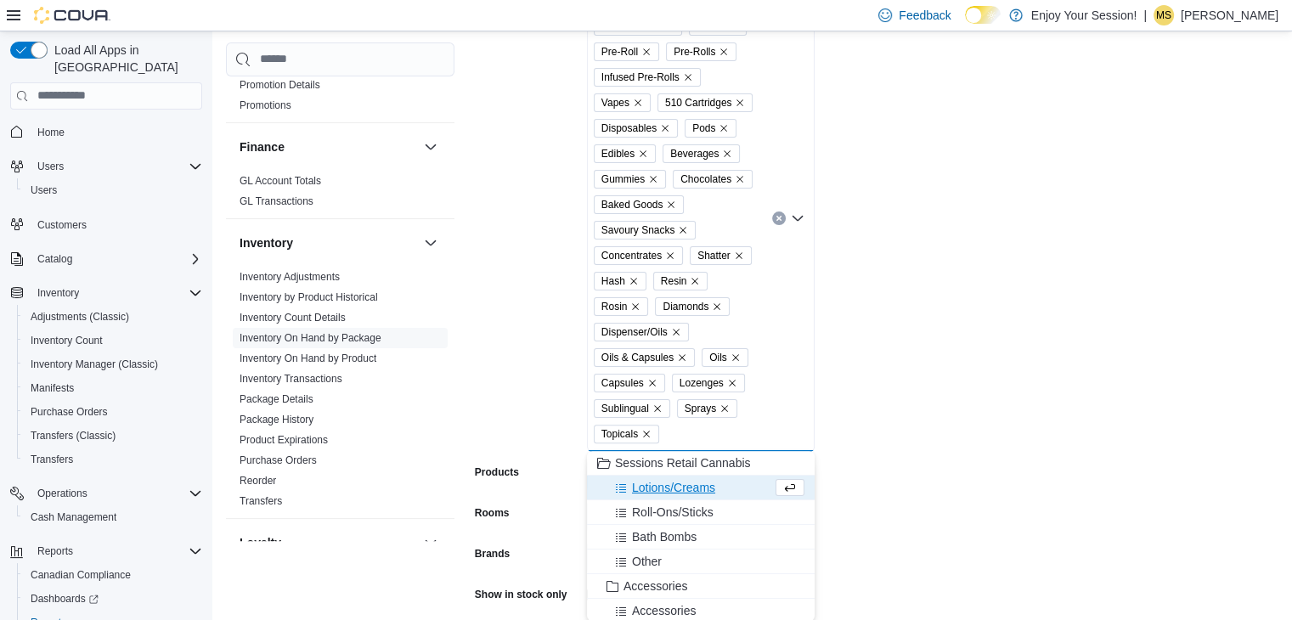
click at [646, 488] on span "Lotions/Creams" at bounding box center [673, 487] width 83 height 17
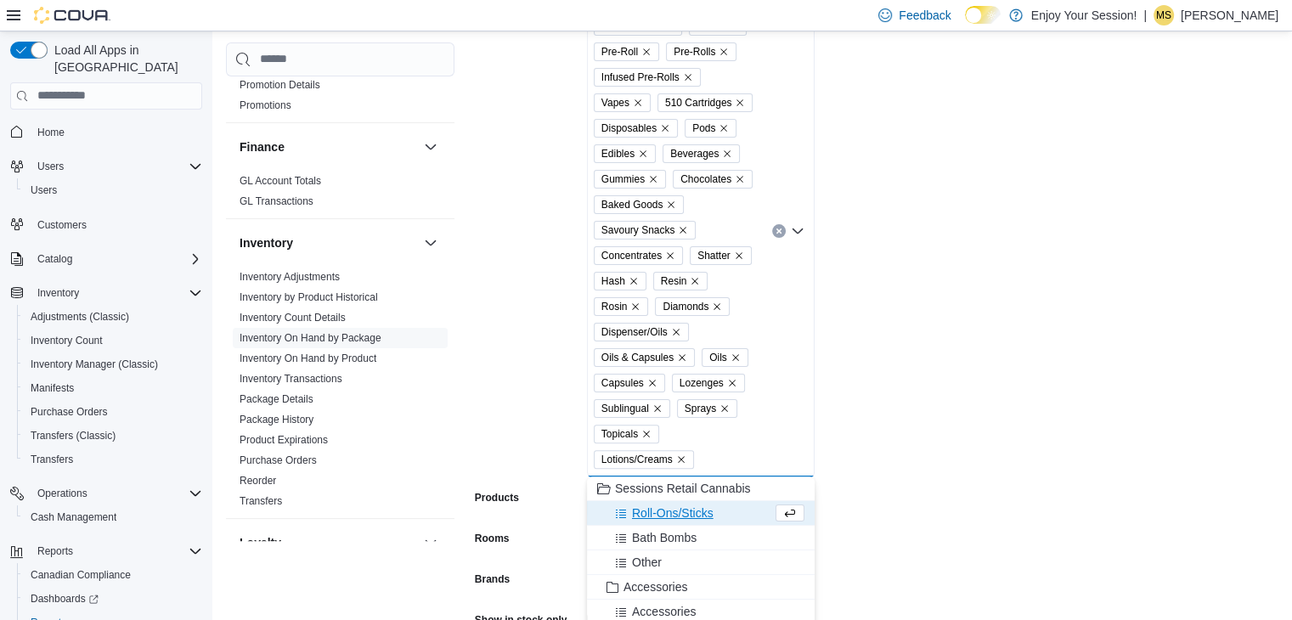
click at [658, 512] on span "Roll-Ons/Sticks" at bounding box center [673, 513] width 82 height 17
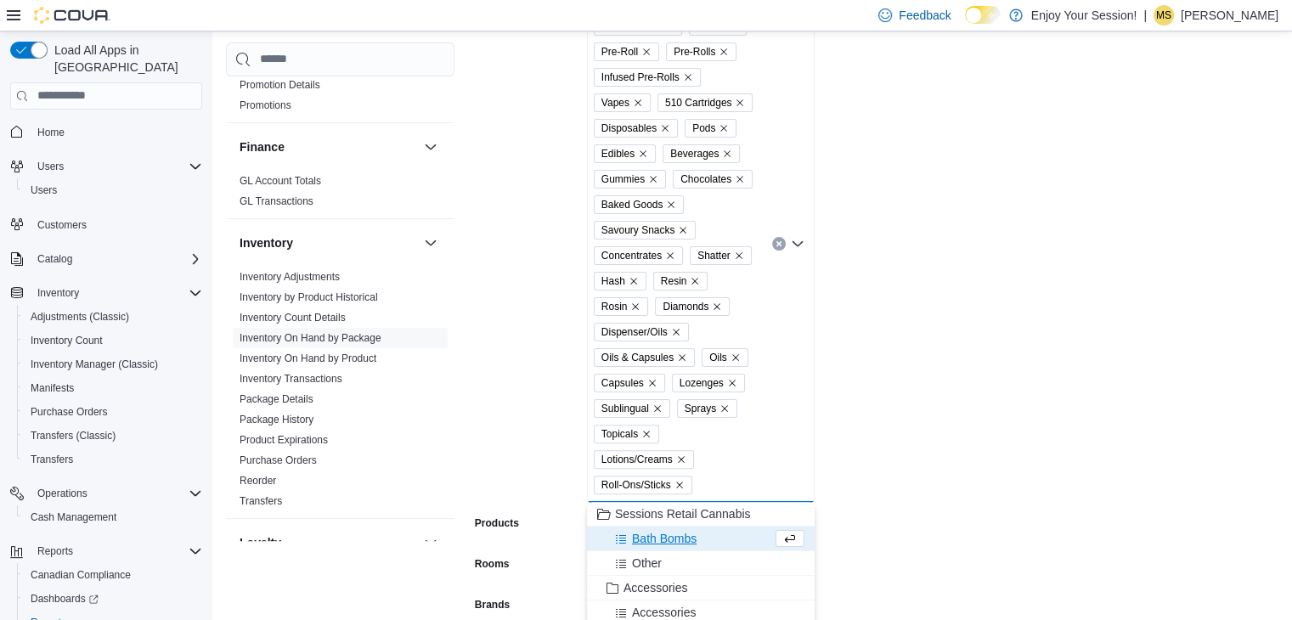
click at [657, 538] on span "Bath Bombs" at bounding box center [664, 538] width 65 height 17
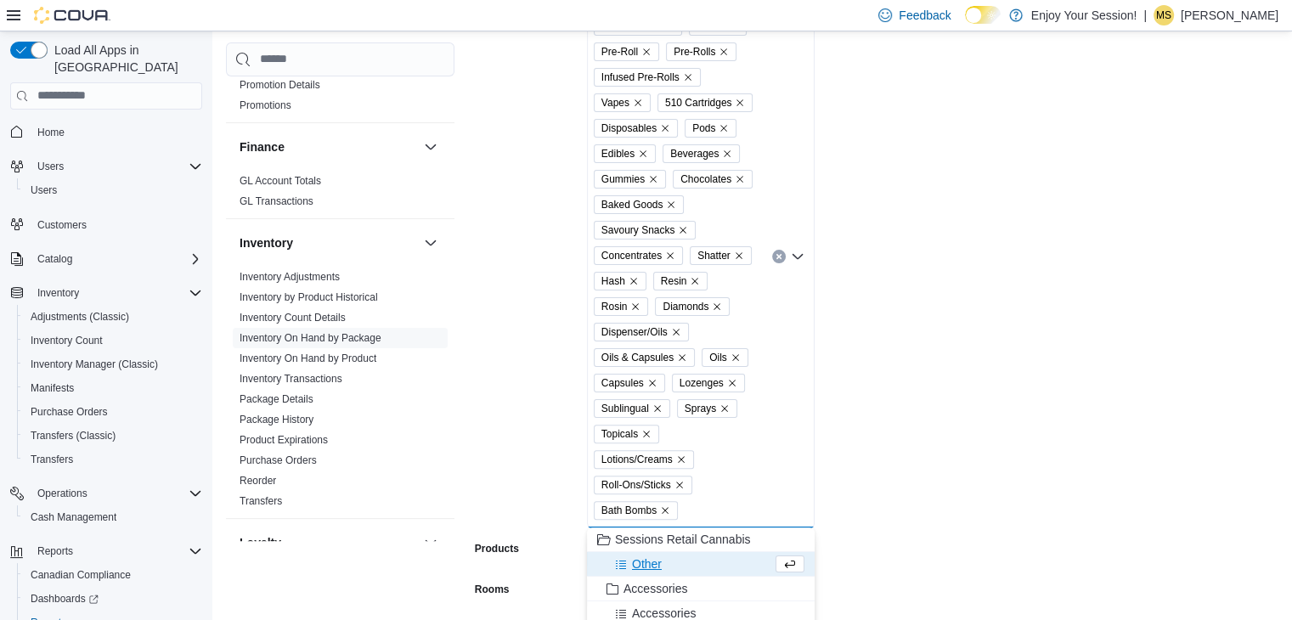
click at [646, 565] on span "Other" at bounding box center [647, 564] width 30 height 17
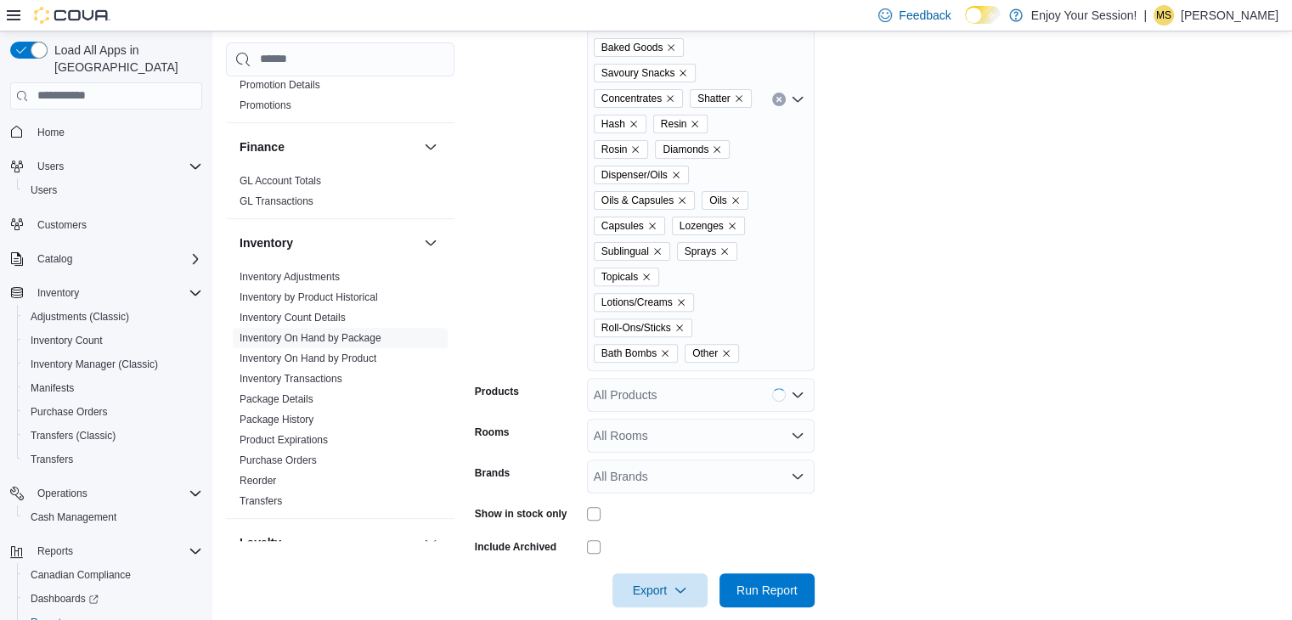
scroll to position [564, 0]
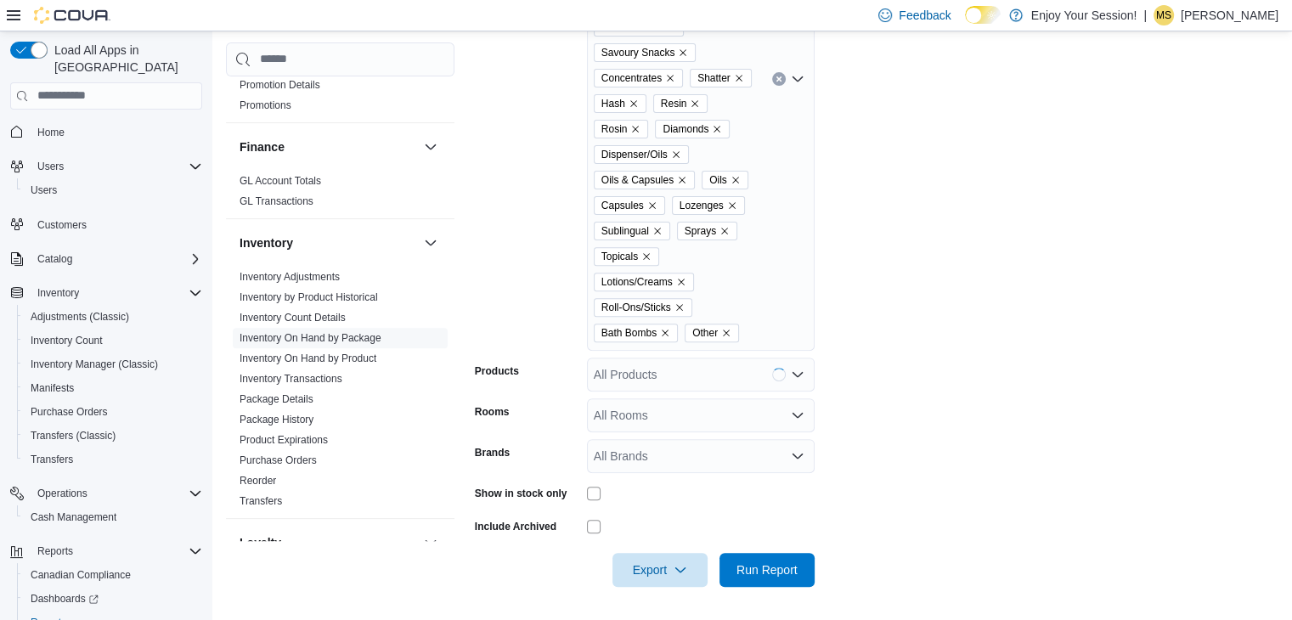
click at [783, 239] on div "Flower Whole Flower Milled Flower Seeds Pre-Roll Pre-Rolls Infused Pre-Rolls Va…" at bounding box center [701, 79] width 228 height 544
click at [975, 269] on form "Locations Thunder Bay Classifications Flower Whole Flower Milled Flower Seeds P…" at bounding box center [877, 166] width 804 height 841
click at [782, 565] on span "Run Report" at bounding box center [766, 569] width 61 height 17
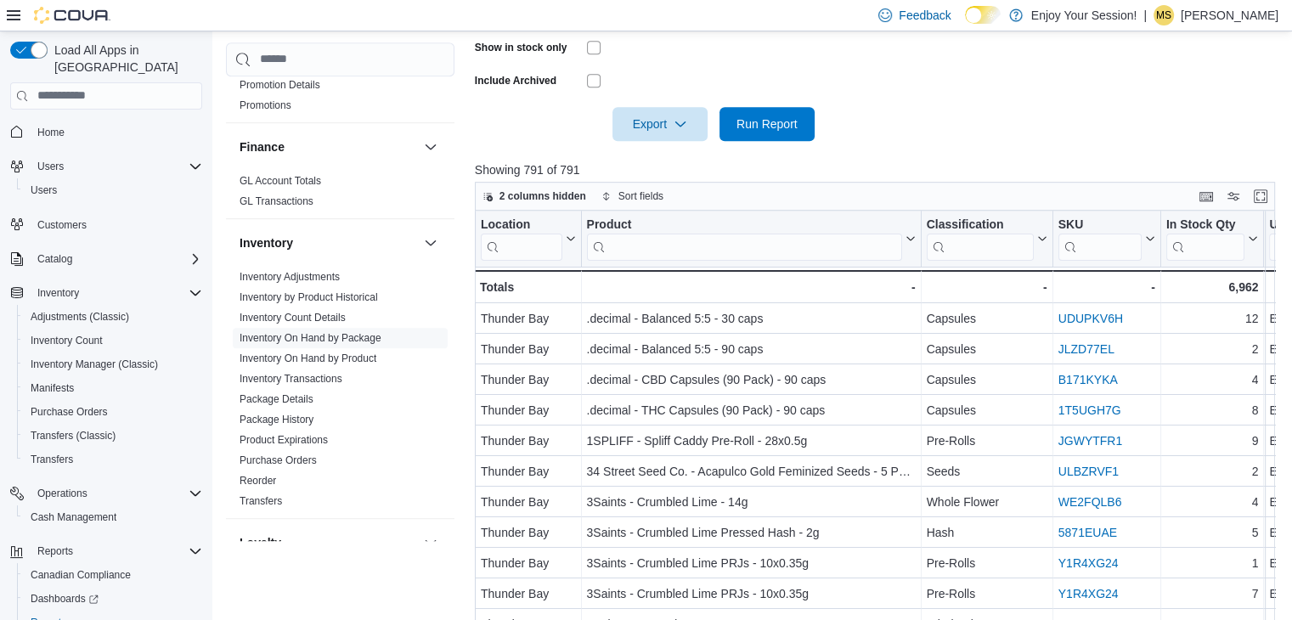
scroll to position [1081, 0]
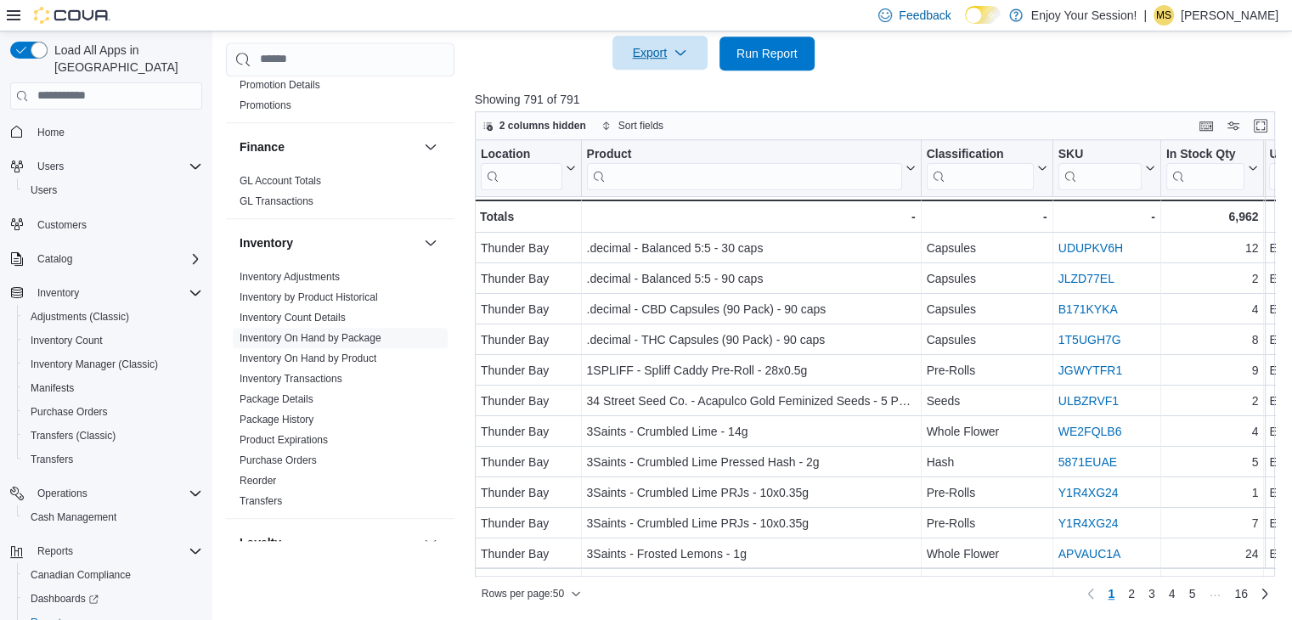
click at [650, 65] on span "Export" at bounding box center [660, 53] width 75 height 34
click at [669, 77] on button "Export to Excel" at bounding box center [662, 87] width 97 height 34
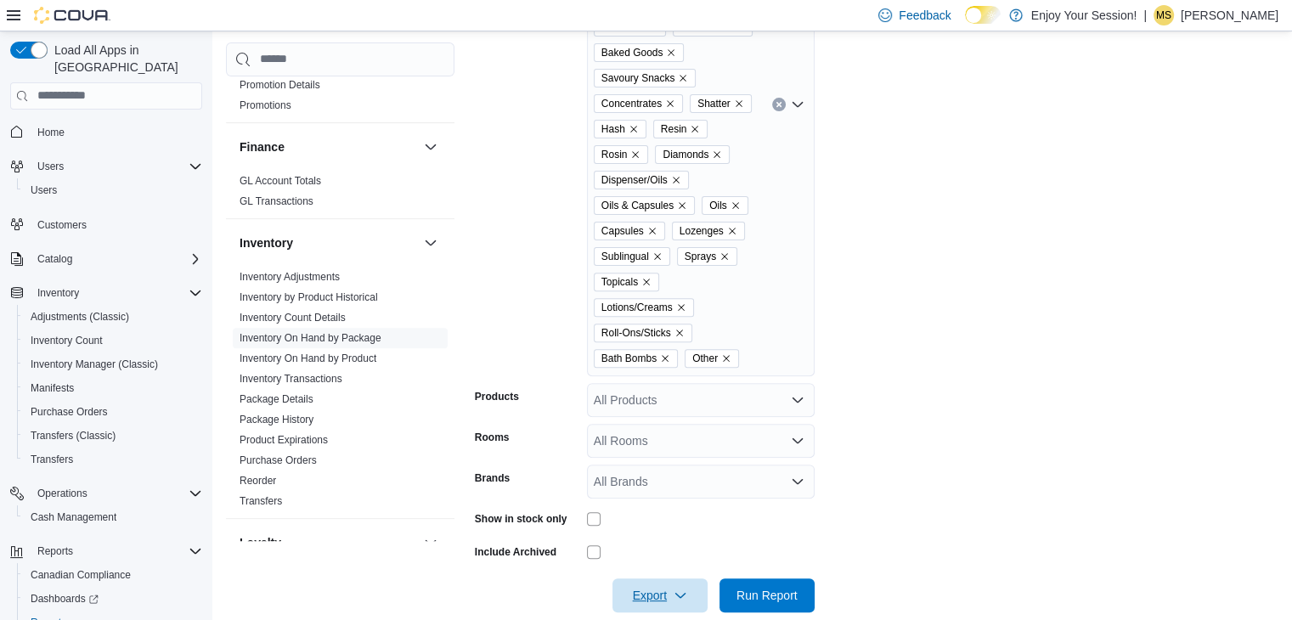
scroll to position [0, 0]
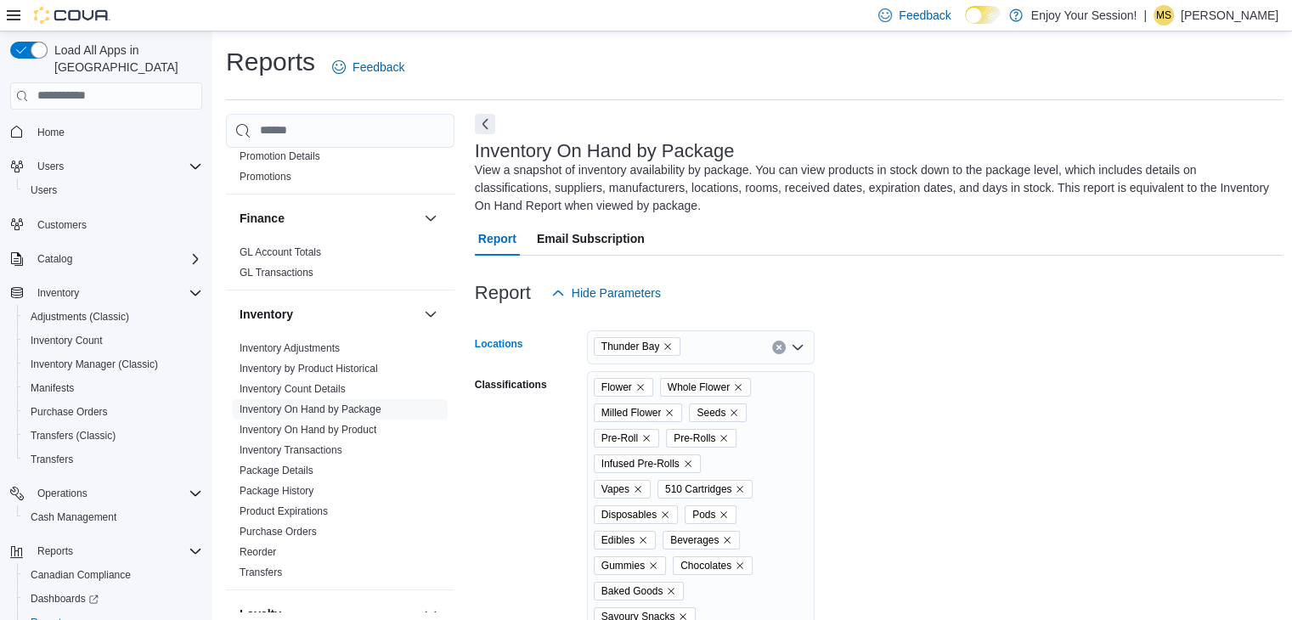
click at [669, 345] on icon "Remove Thunder Bay from selection in this group" at bounding box center [668, 346] width 7 height 7
type input "***"
click at [635, 374] on span "Sault Ste Marie" at bounding box center [699, 375] width 150 height 17
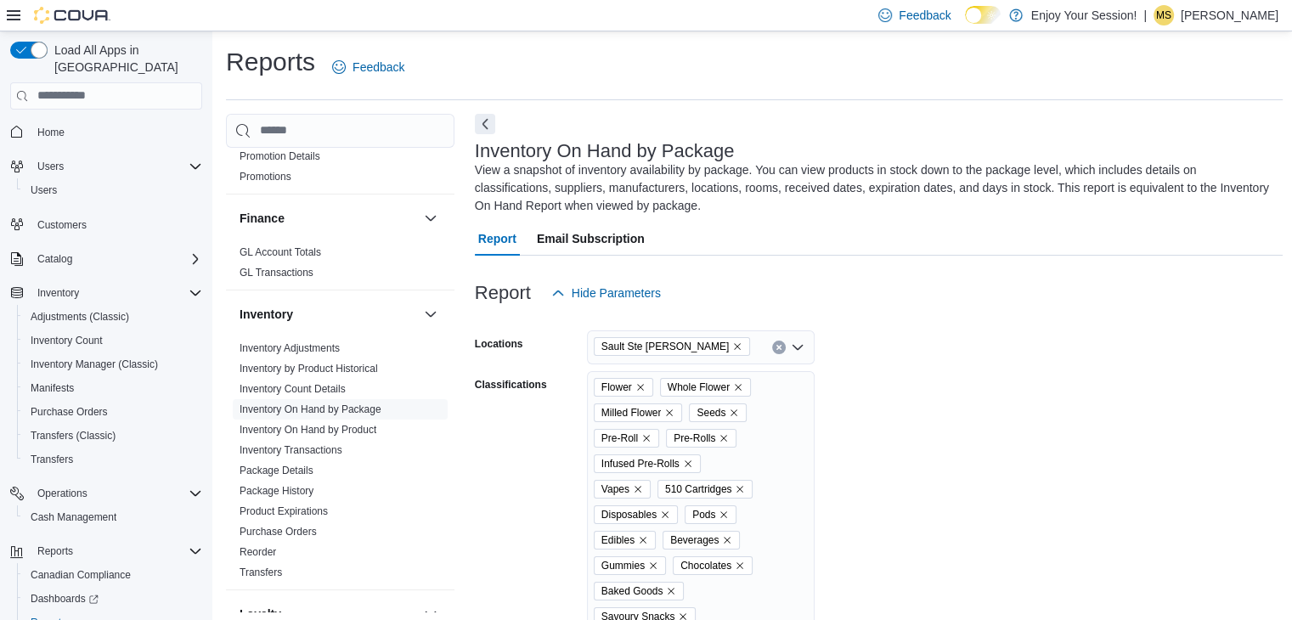
scroll to position [1081, 0]
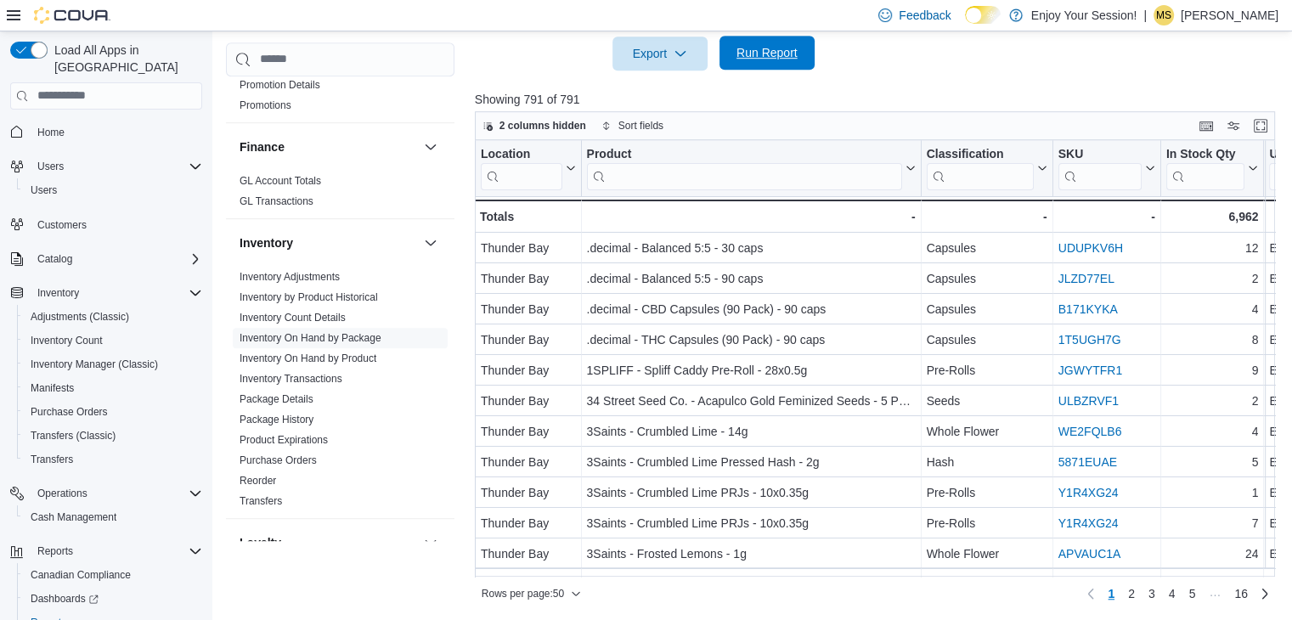
click at [765, 52] on span "Run Report" at bounding box center [766, 52] width 61 height 17
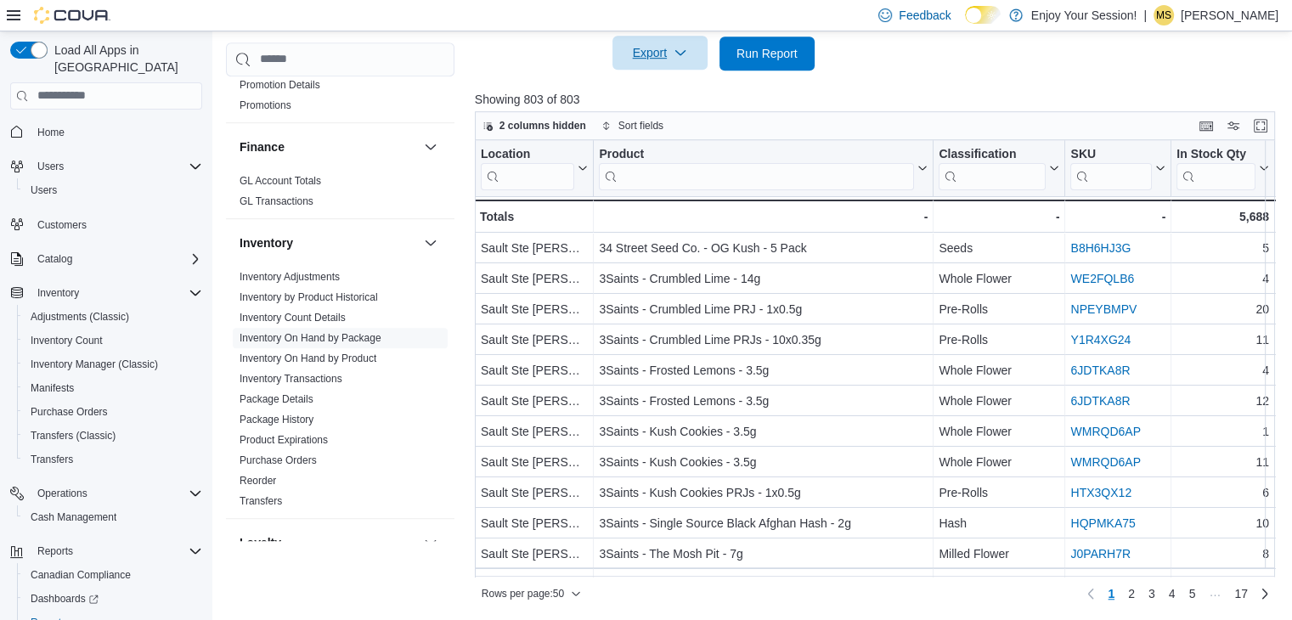
click at [665, 50] on span "Export" at bounding box center [660, 53] width 75 height 34
click at [673, 82] on span "Export to Excel" at bounding box center [662, 87] width 76 height 14
click at [73, 358] on span "Inventory Manager (Classic)" at bounding box center [94, 365] width 127 height 14
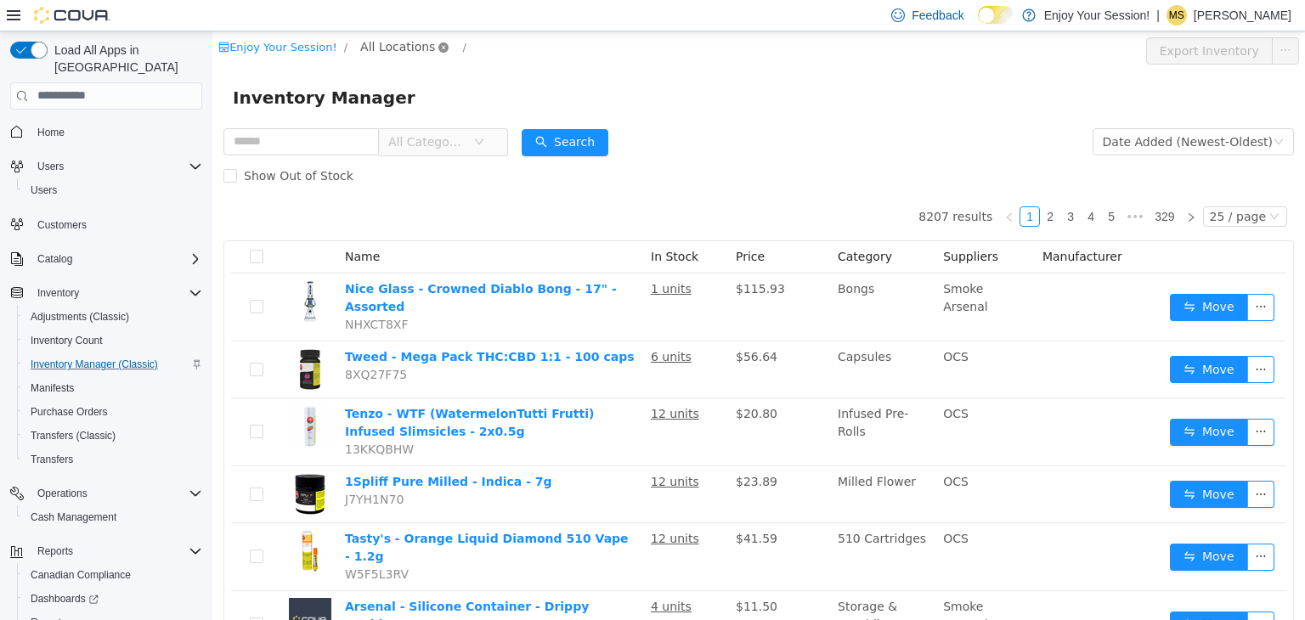
click at [438, 43] on icon "icon: close-circle" at bounding box center [443, 47] width 10 height 10
click at [404, 44] on span "All Locations" at bounding box center [397, 46] width 75 height 19
type input "***"
click at [404, 138] on span "Thunder Bay" at bounding box center [425, 138] width 76 height 14
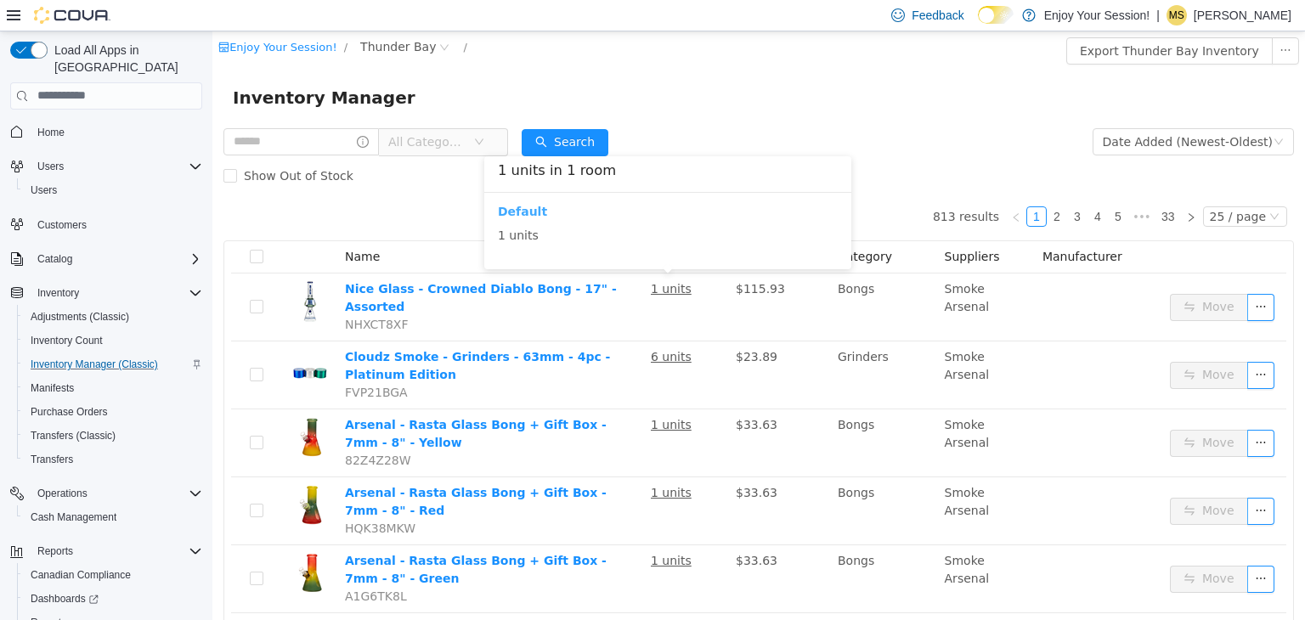
click at [514, 212] on b "Default" at bounding box center [522, 211] width 49 height 14
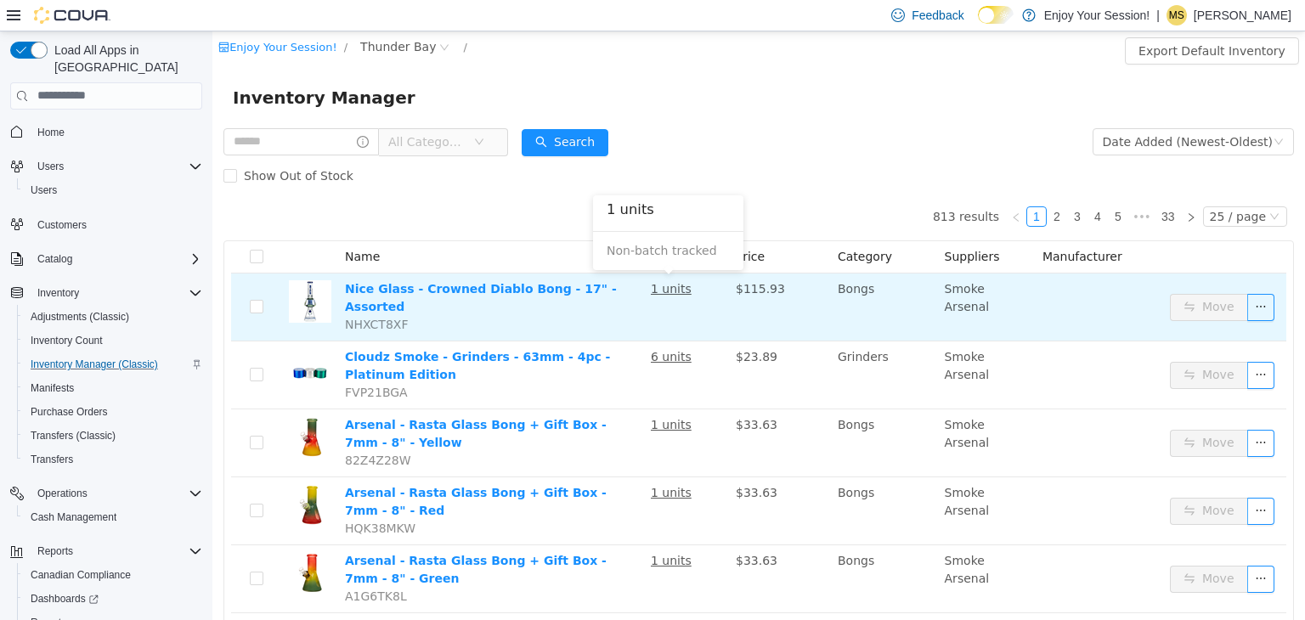
click at [670, 291] on u "1 units" at bounding box center [671, 288] width 41 height 14
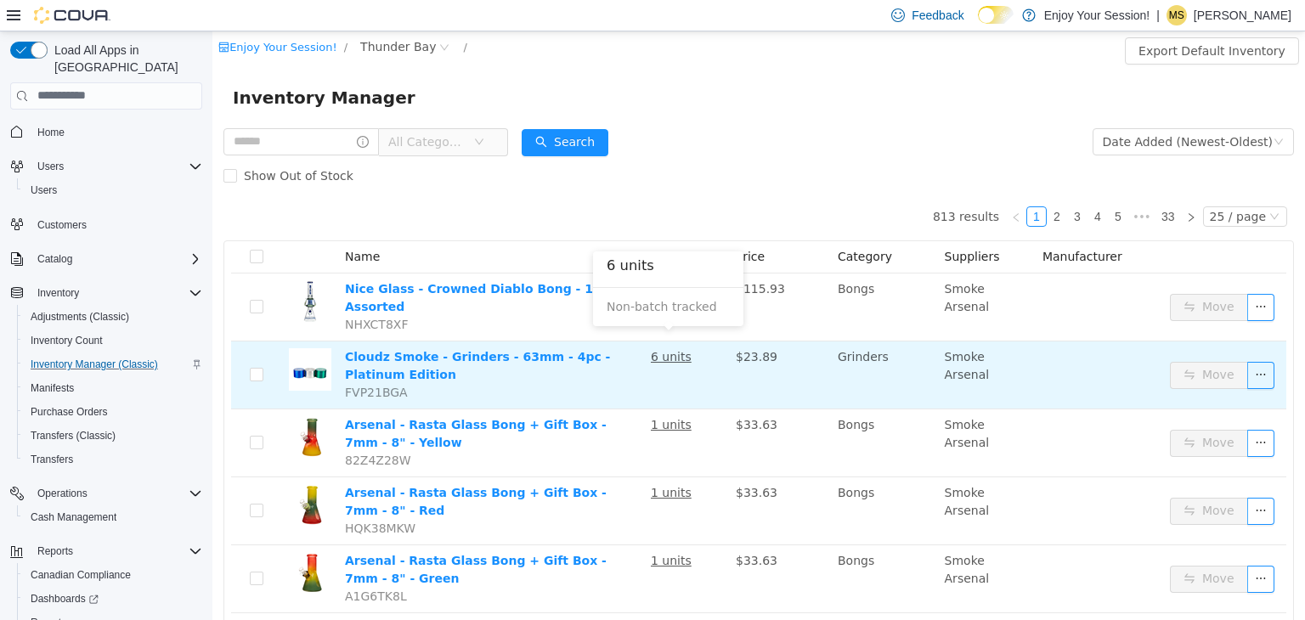
click at [668, 349] on u "6 units" at bounding box center [671, 356] width 41 height 14
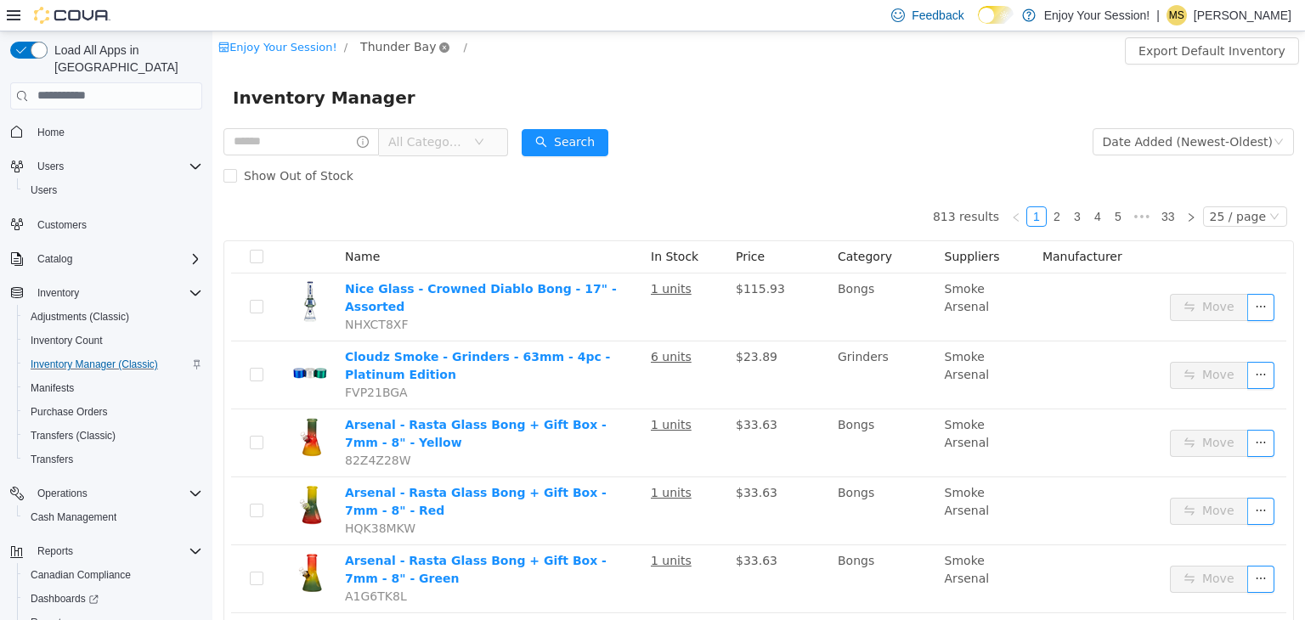
click at [439, 43] on icon "icon: close-circle" at bounding box center [444, 47] width 10 height 10
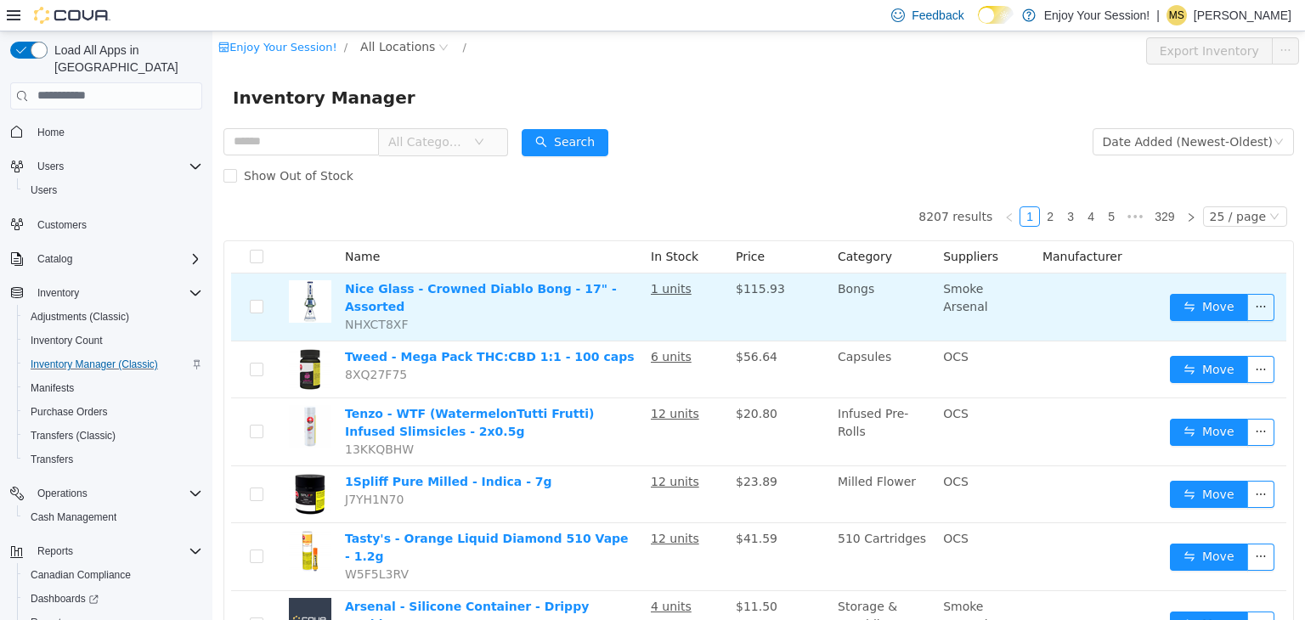
click at [656, 293] on u "1 units" at bounding box center [671, 288] width 41 height 14
click at [1247, 304] on button "button" at bounding box center [1260, 306] width 27 height 27
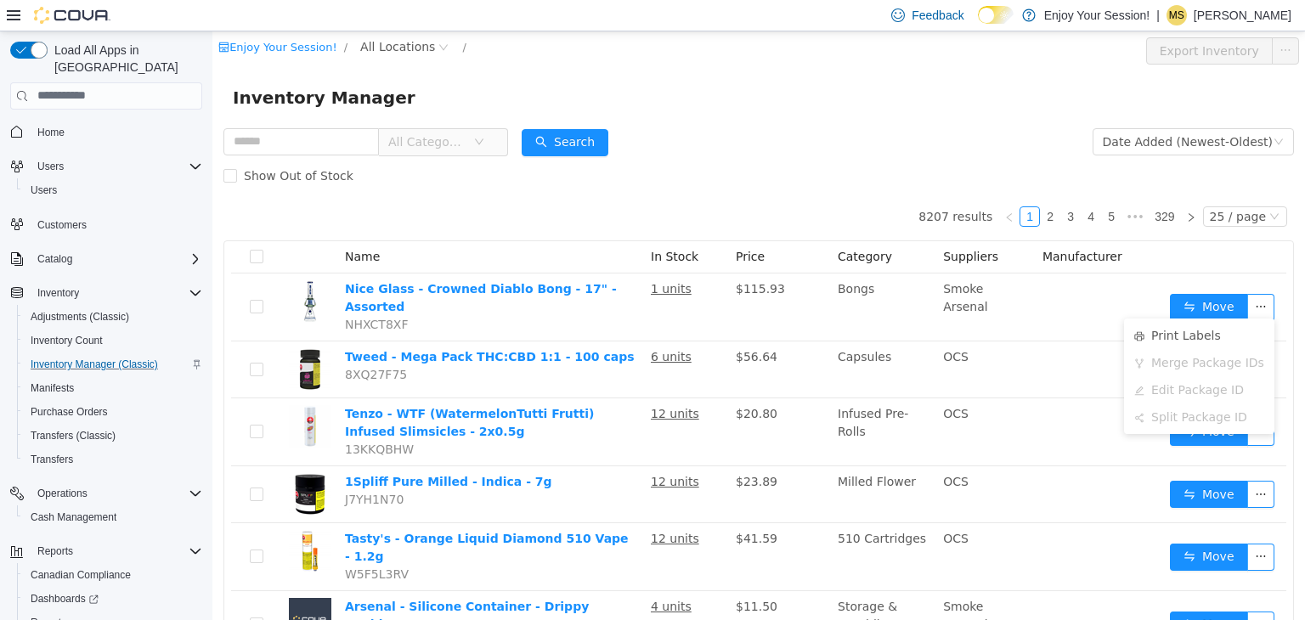
click at [1126, 248] on th "Manufacturer" at bounding box center [1099, 256] width 127 height 32
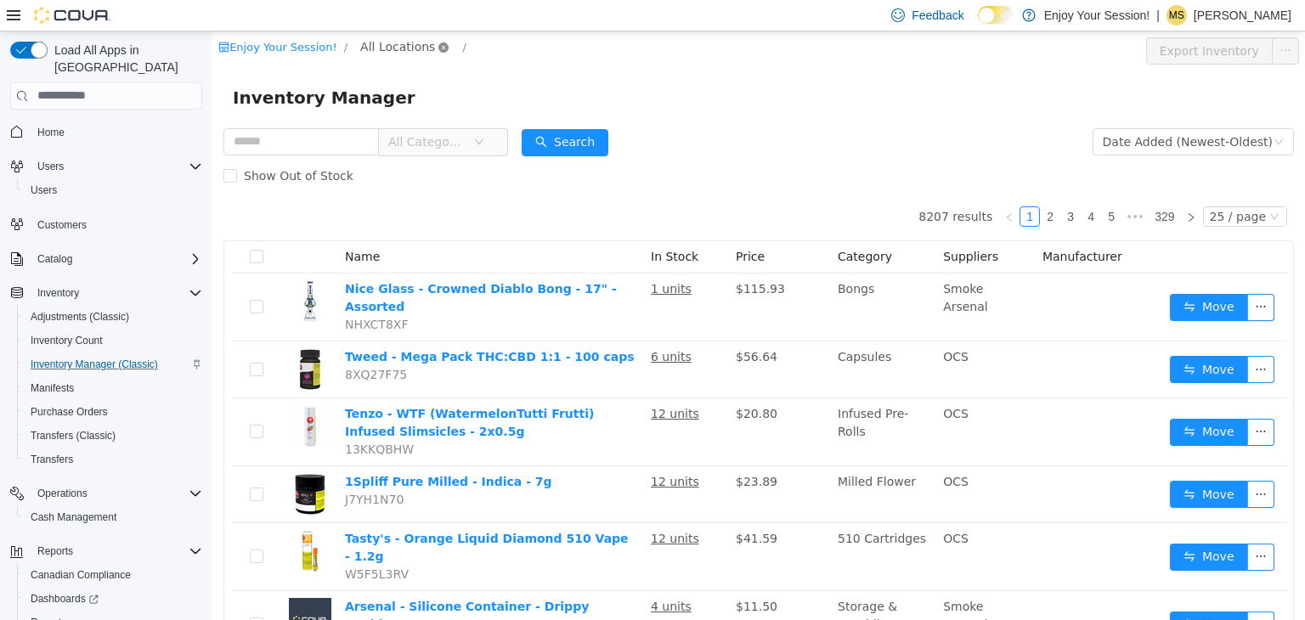
click at [438, 47] on icon "icon: close-circle" at bounding box center [443, 47] width 10 height 10
click at [382, 56] on span "All Locations" at bounding box center [404, 47] width 101 height 20
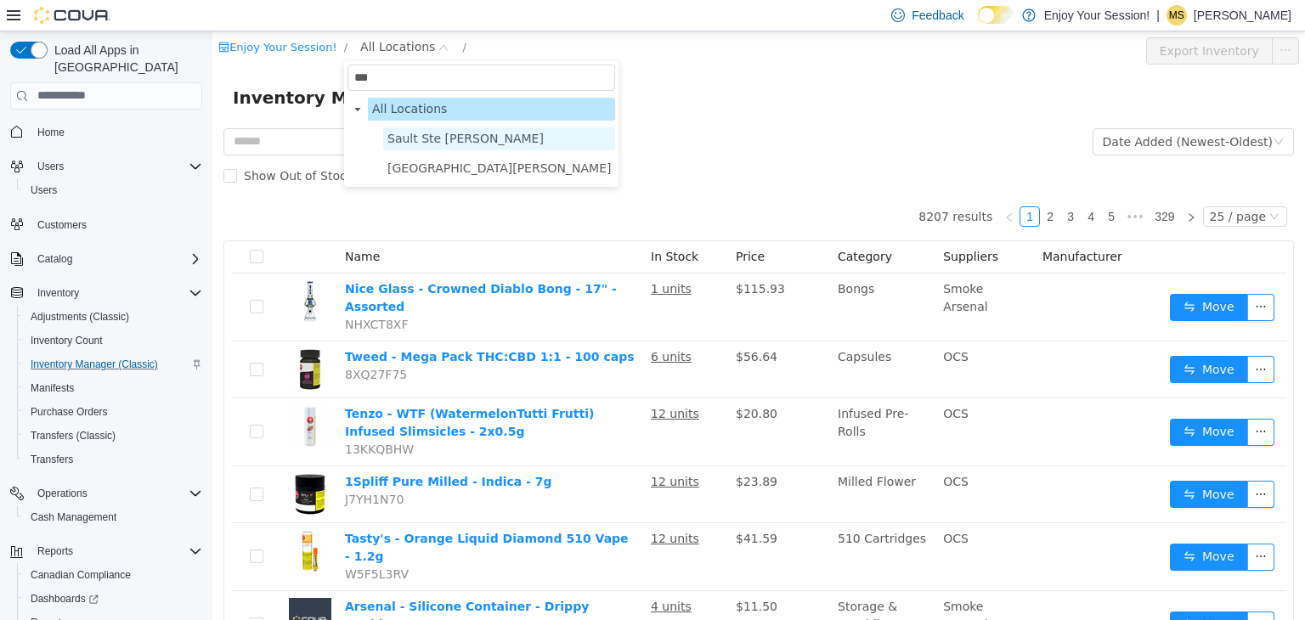
type input "***"
click at [422, 138] on span "Sault Ste Marie" at bounding box center [465, 138] width 156 height 14
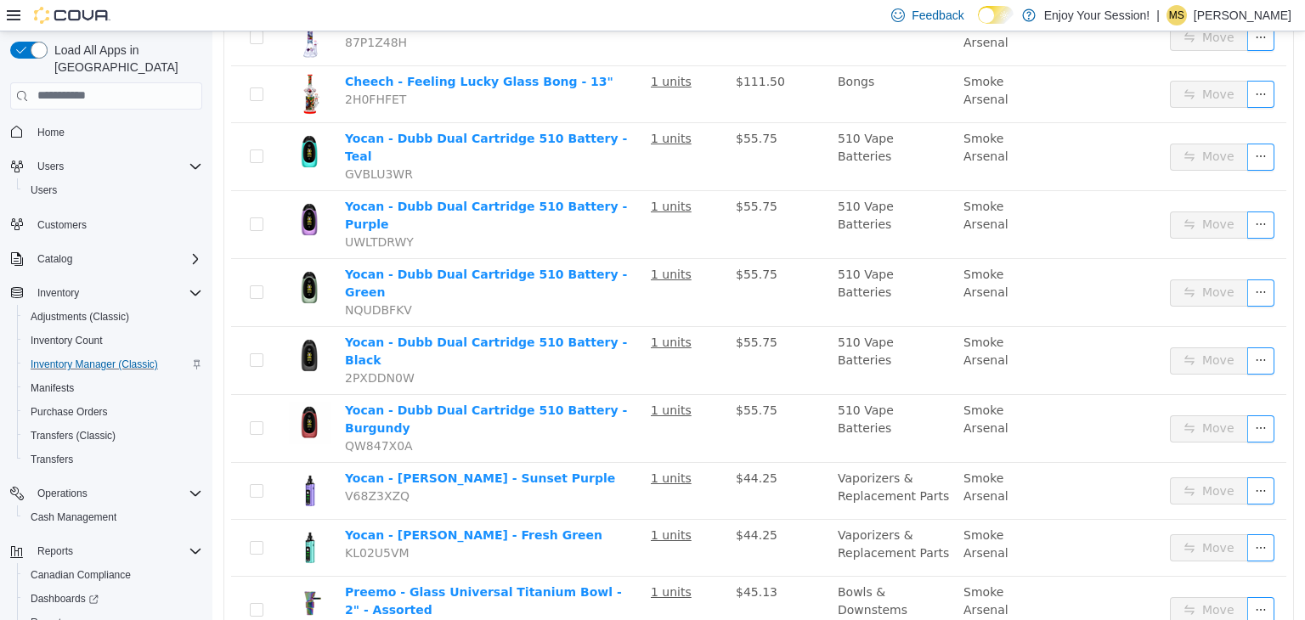
scroll to position [1029, 0]
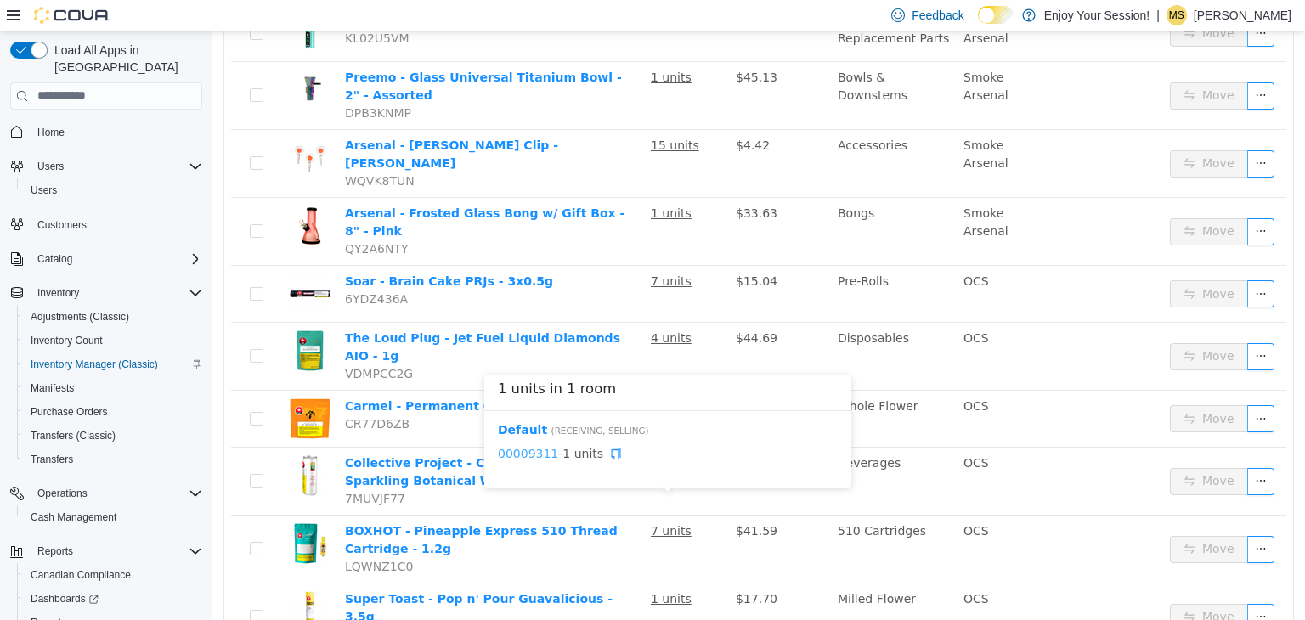
click at [517, 458] on link "00009311" at bounding box center [528, 453] width 60 height 14
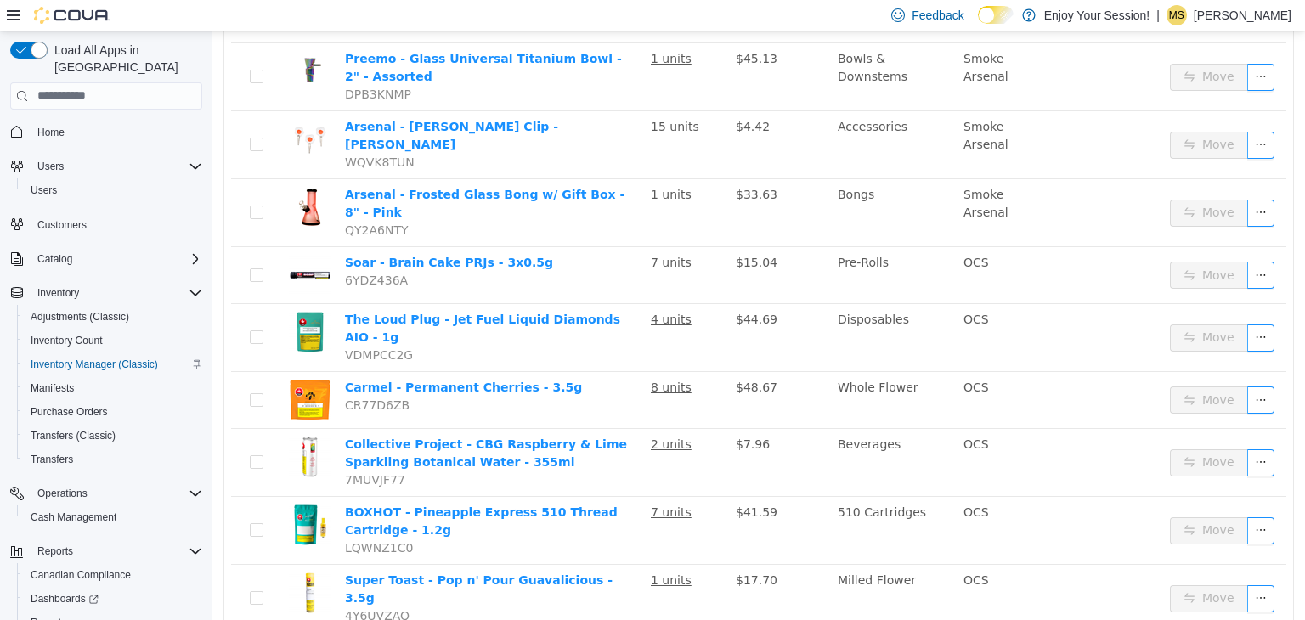
scroll to position [1084, 0]
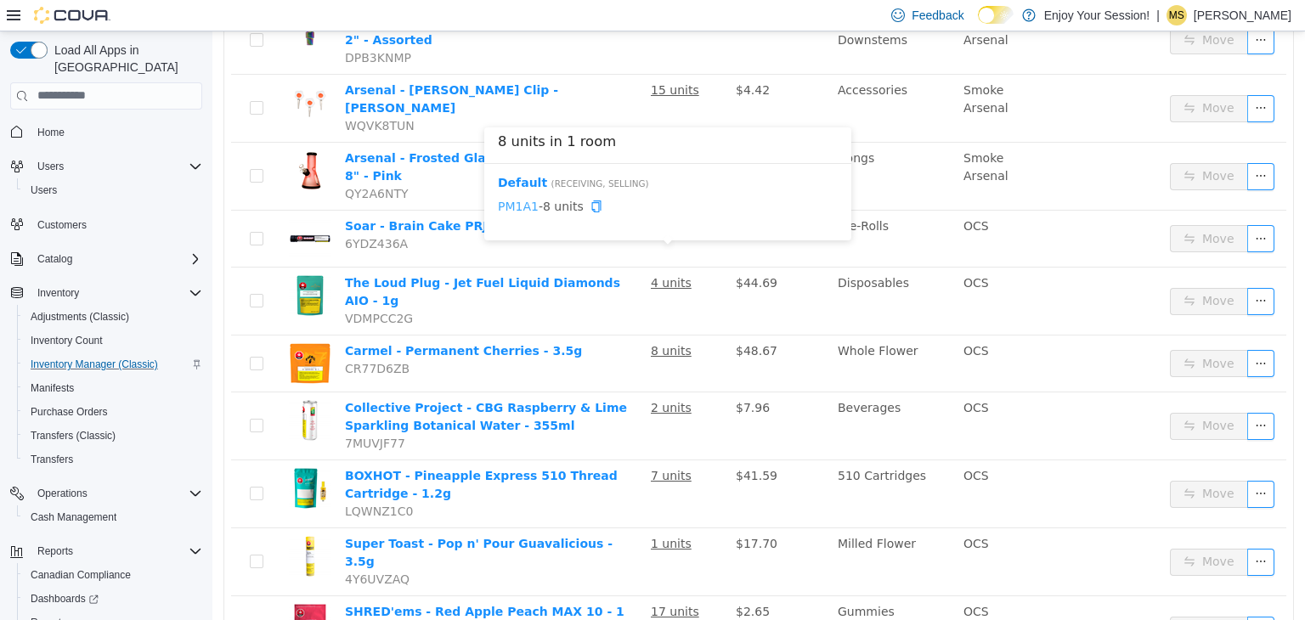
click at [522, 210] on link "PM1A1" at bounding box center [518, 206] width 41 height 14
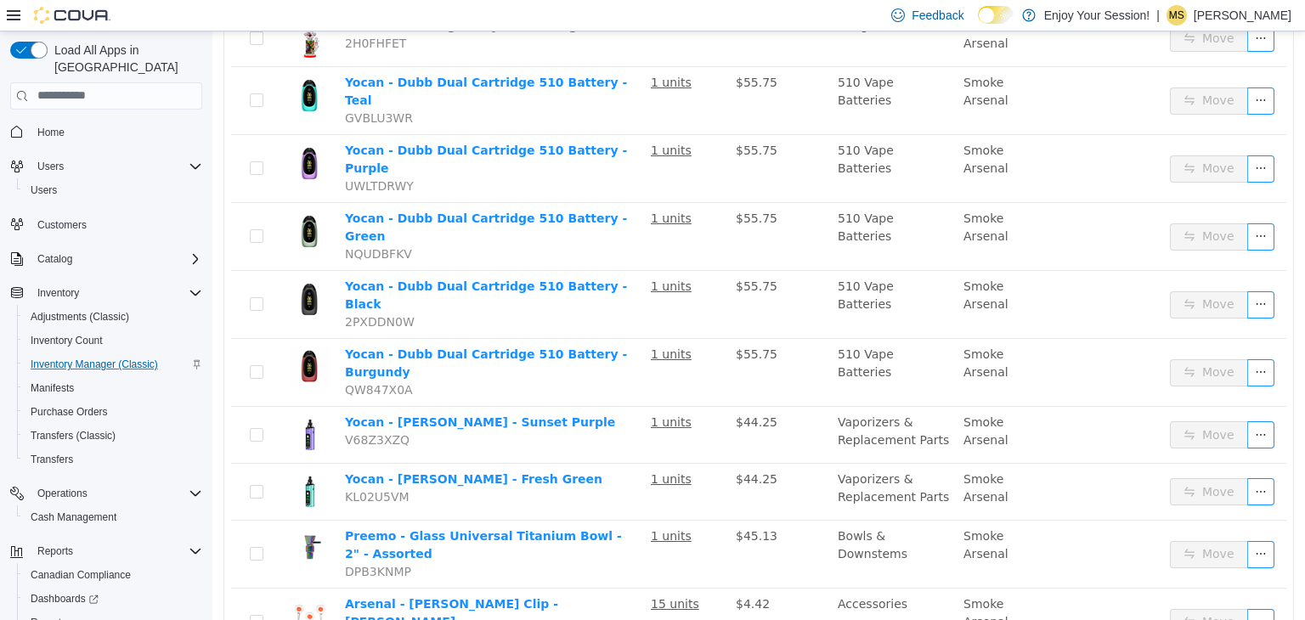
scroll to position [55, 0]
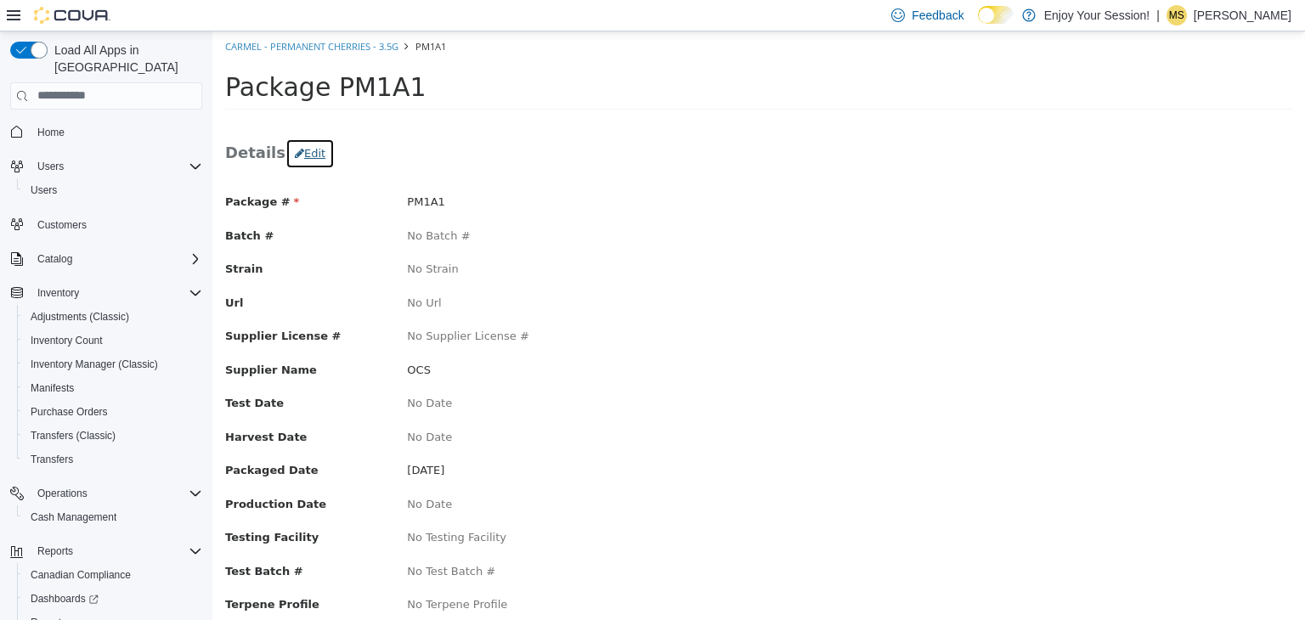
click at [296, 149] on button "Edit" at bounding box center [309, 153] width 49 height 31
